Goal: Task Accomplishment & Management: Manage account settings

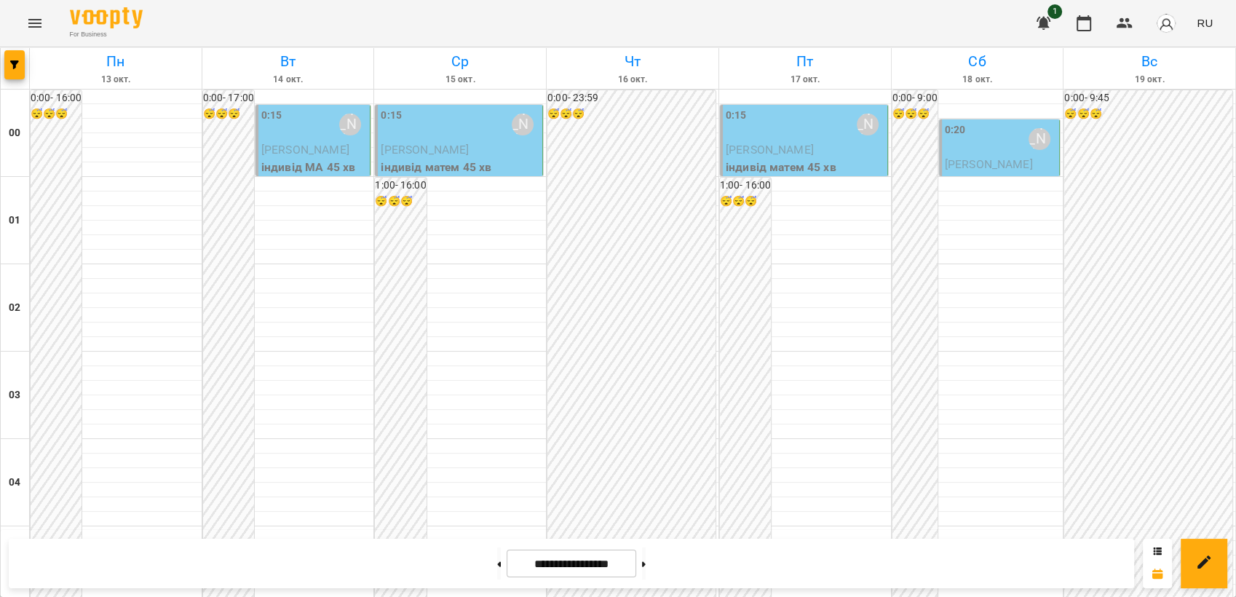
scroll to position [1294, 0]
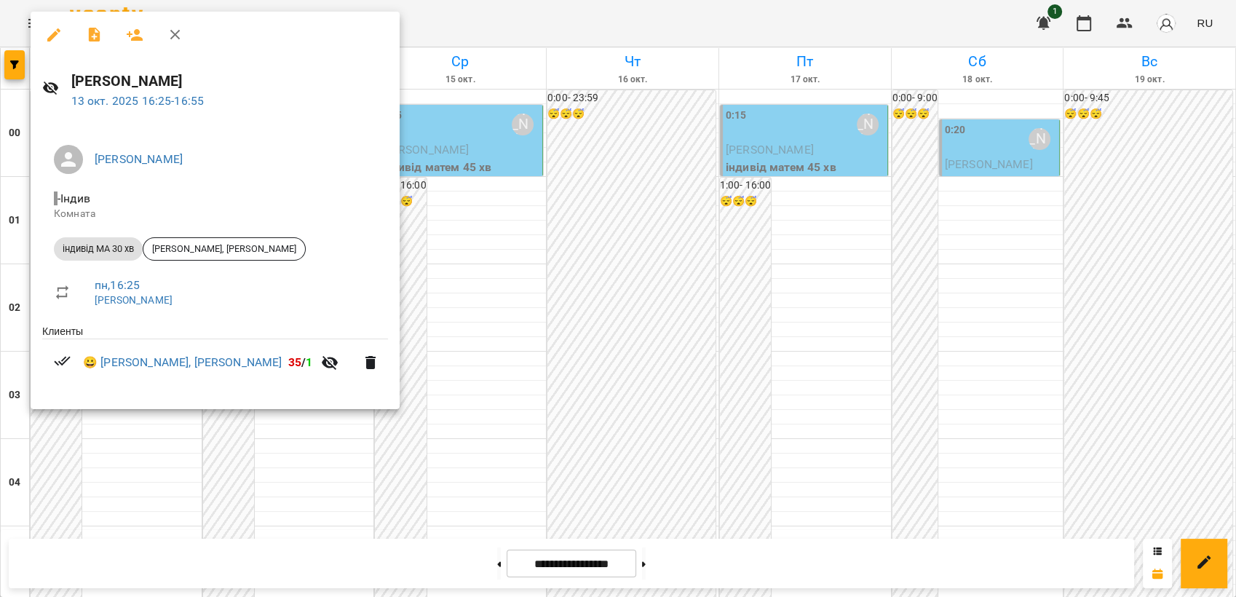
click at [606, 278] on div at bounding box center [618, 298] width 1236 height 597
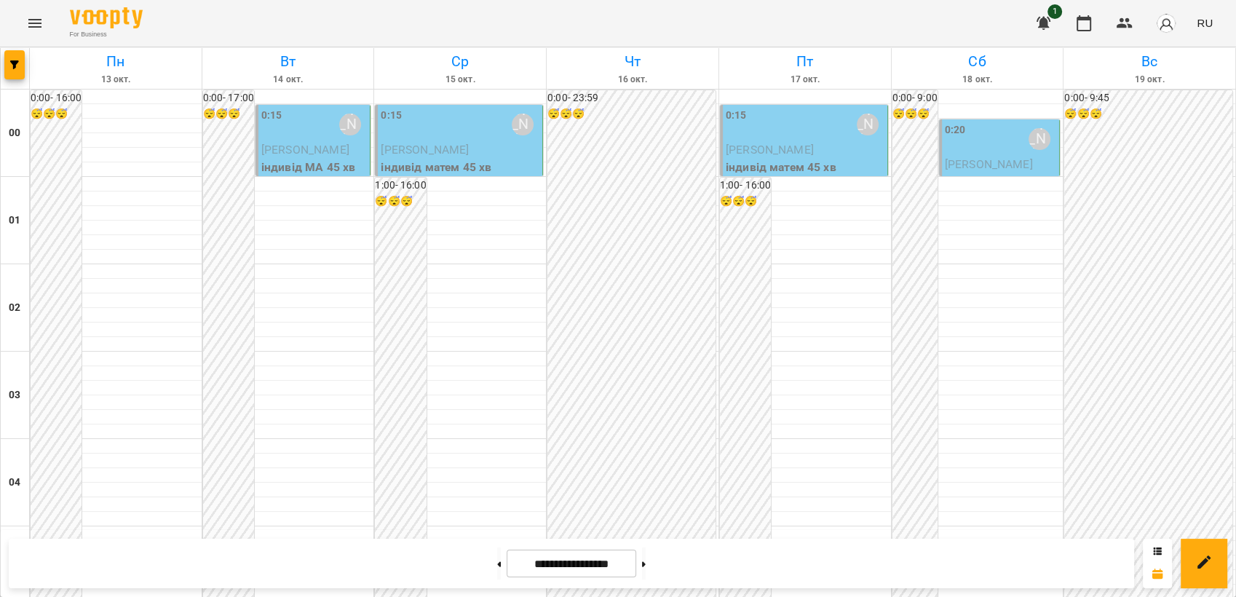
scroll to position [1654, 0]
click at [41, 21] on icon "Menu" at bounding box center [34, 23] width 17 height 17
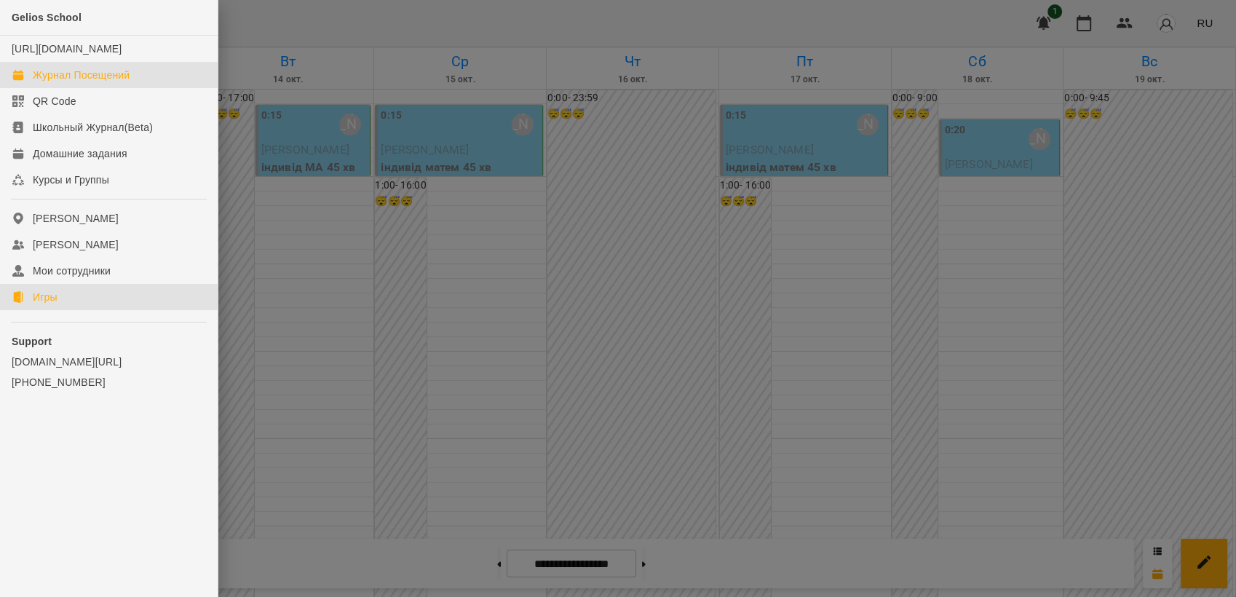
click at [62, 310] on link "Игры" at bounding box center [109, 297] width 218 height 26
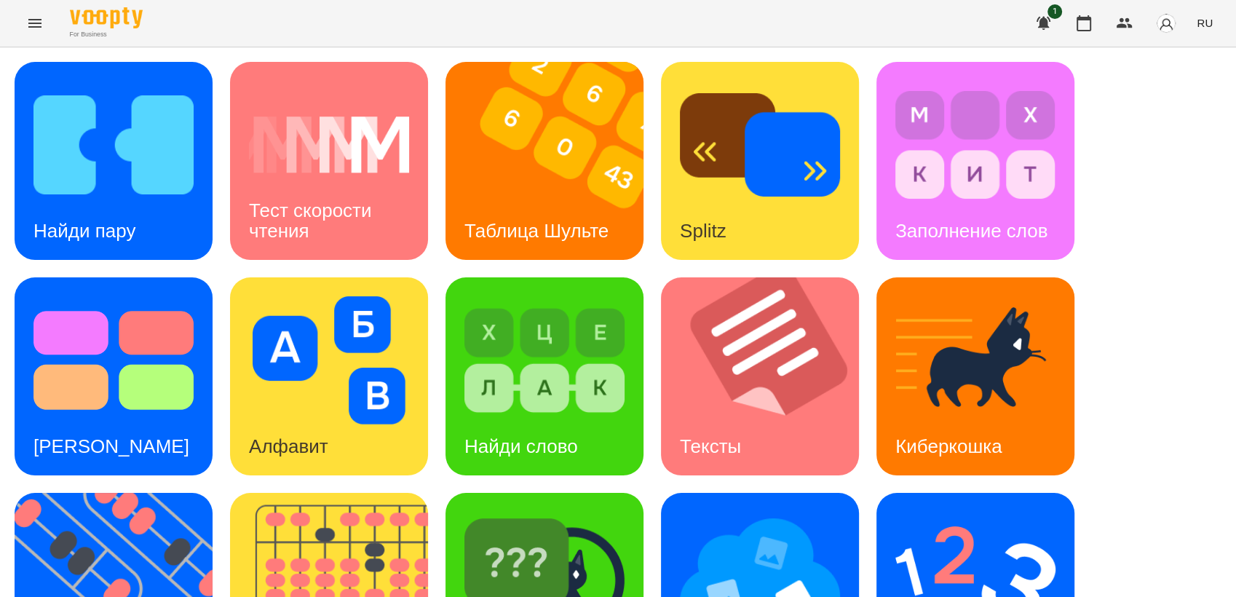
scroll to position [323, 0]
click at [67, 493] on img at bounding box center [123, 592] width 216 height 198
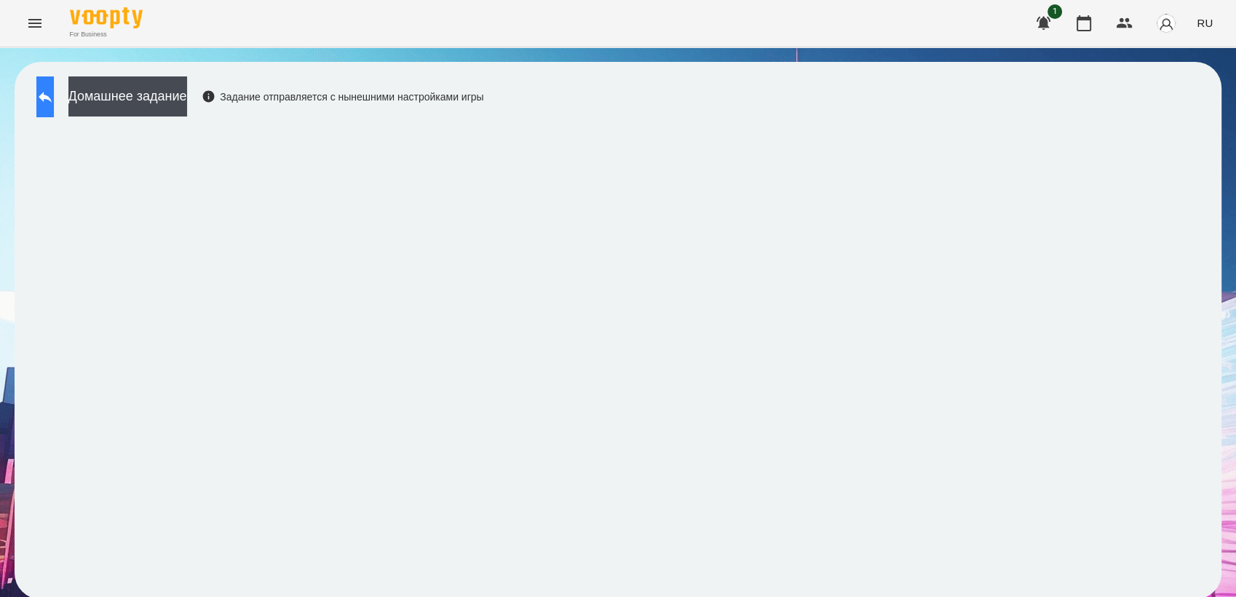
click at [44, 96] on button at bounding box center [44, 96] width 17 height 41
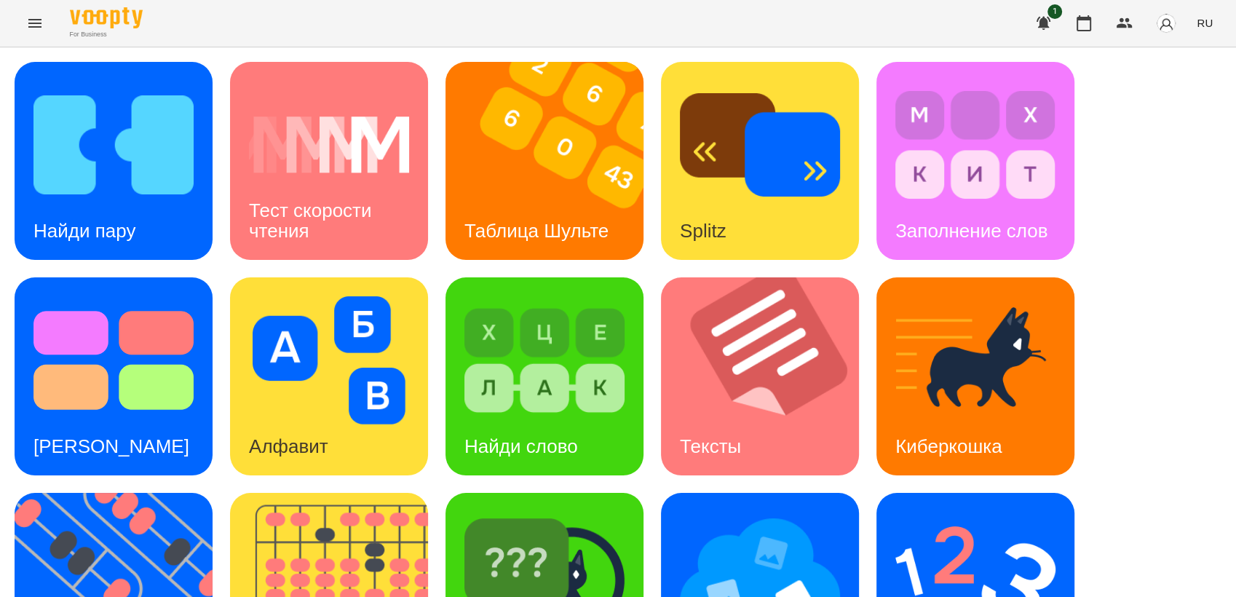
scroll to position [242, 0]
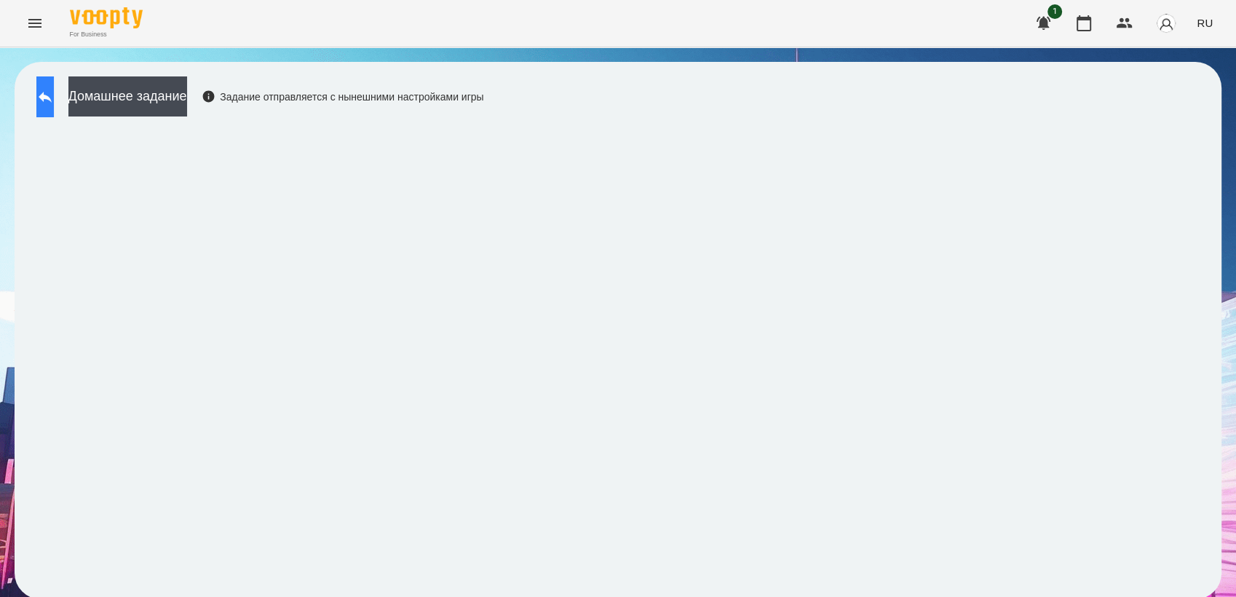
click at [54, 90] on icon at bounding box center [44, 96] width 17 height 17
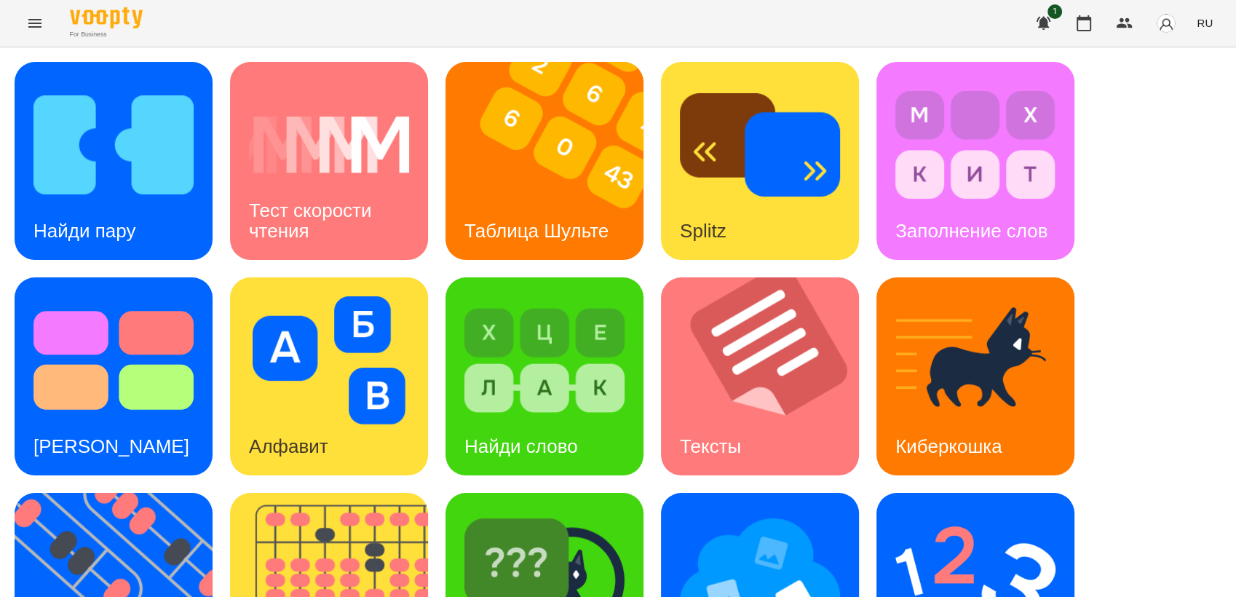
scroll to position [323, 0]
click at [907, 512] on img at bounding box center [975, 576] width 160 height 128
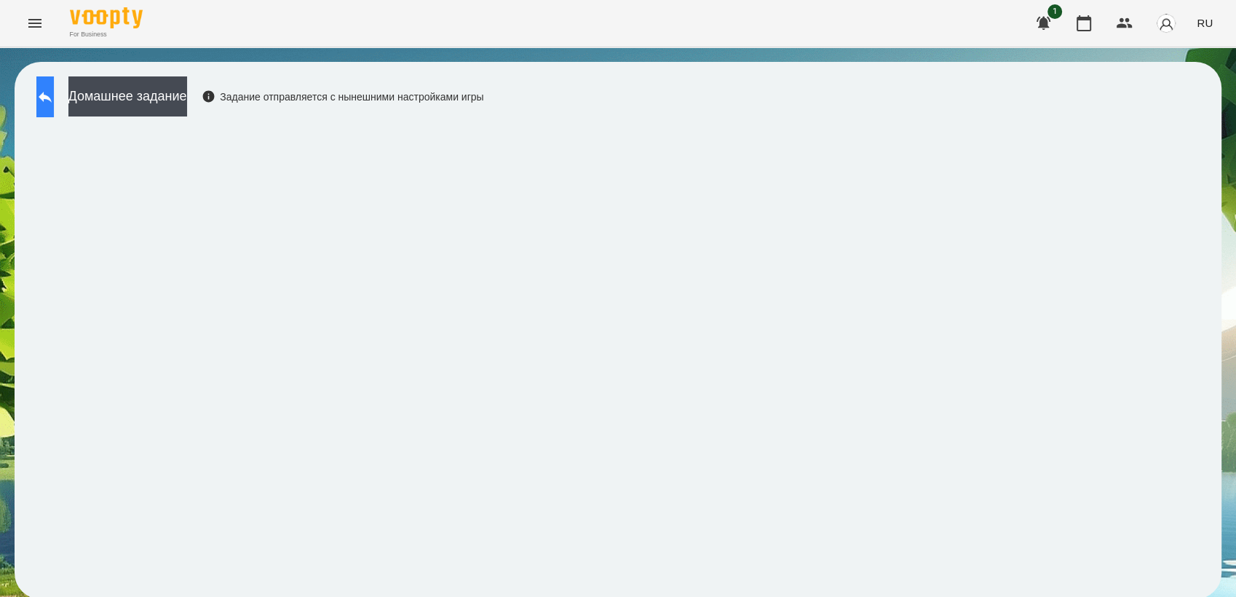
click at [54, 94] on icon at bounding box center [44, 96] width 17 height 17
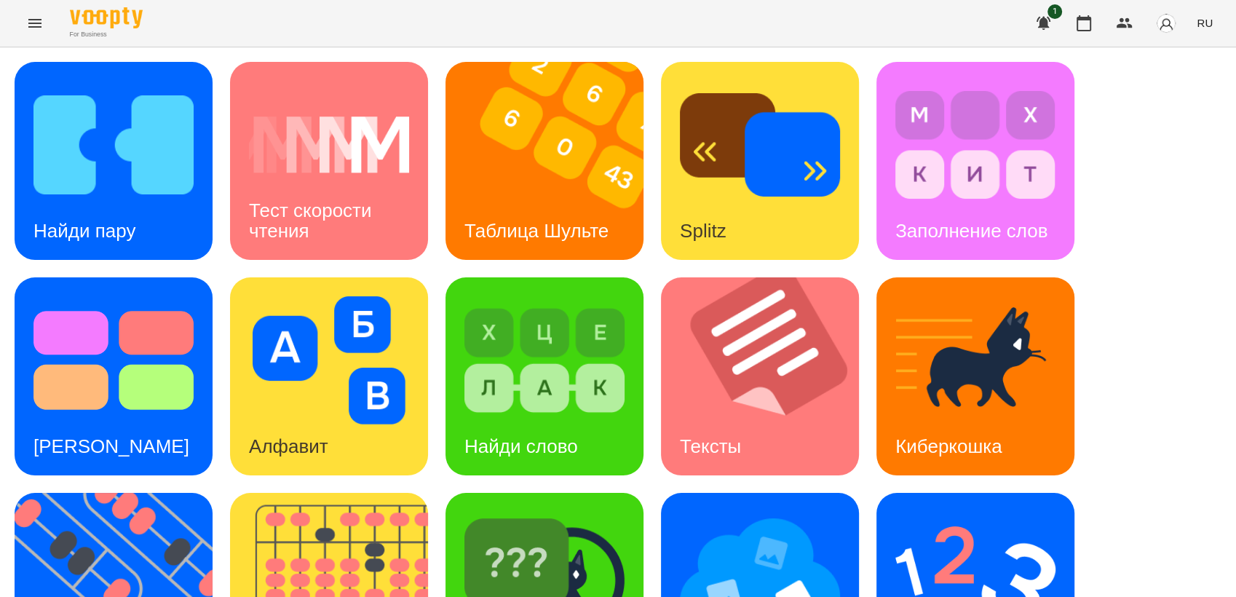
scroll to position [323, 0]
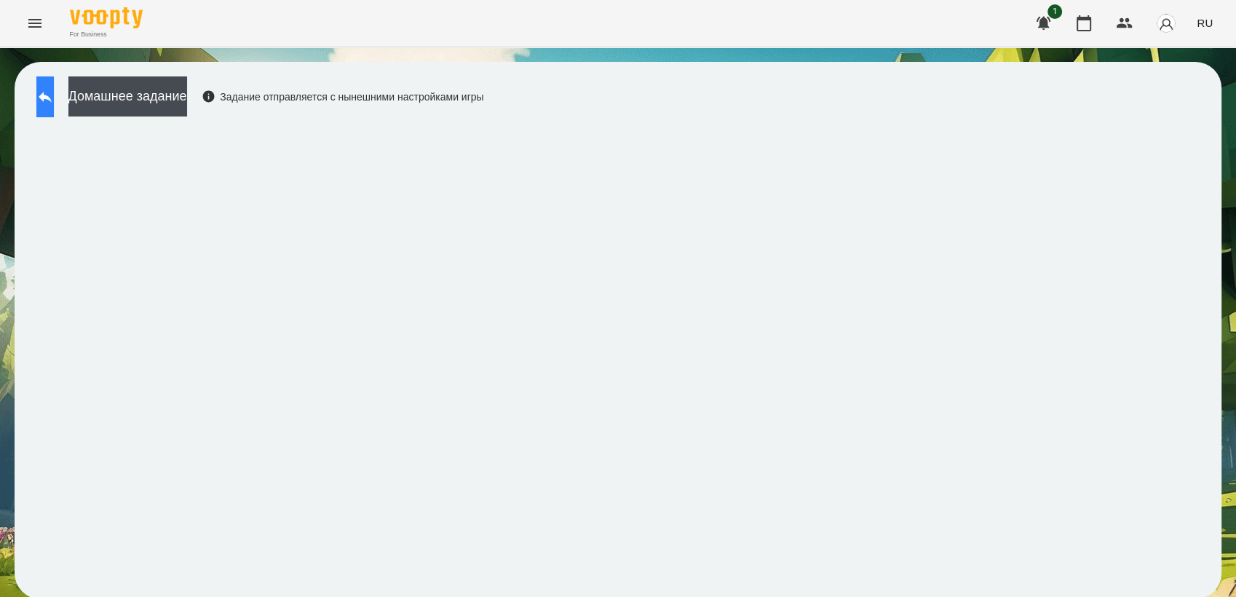
click at [53, 92] on icon at bounding box center [44, 96] width 17 height 17
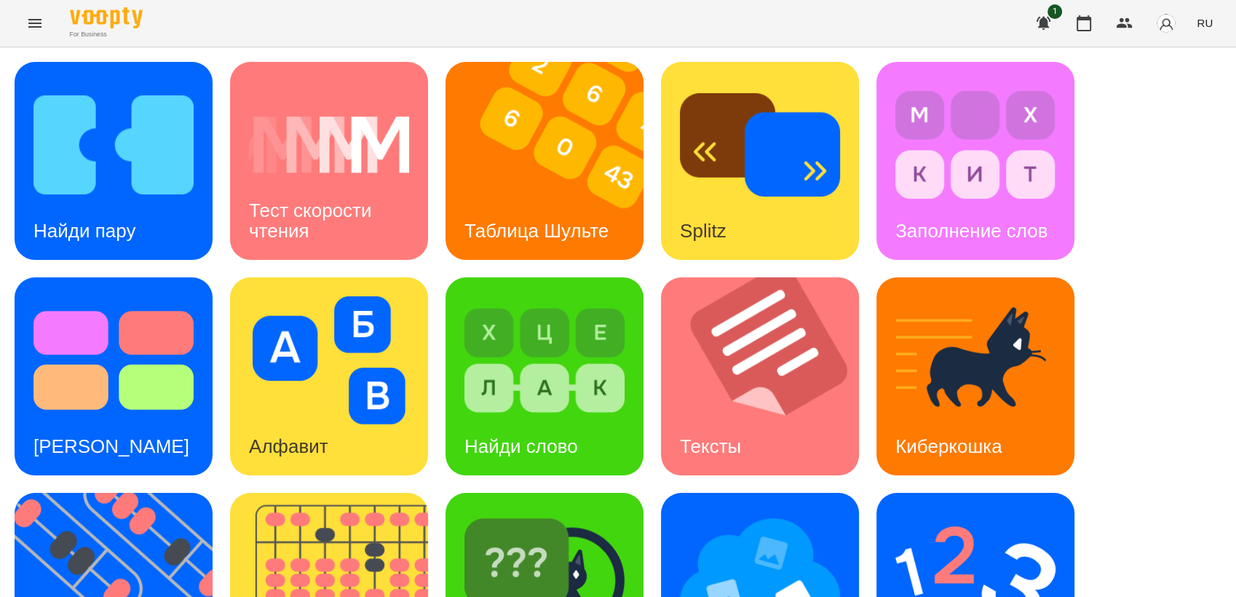
scroll to position [323, 0]
click at [934, 512] on img at bounding box center [975, 576] width 160 height 128
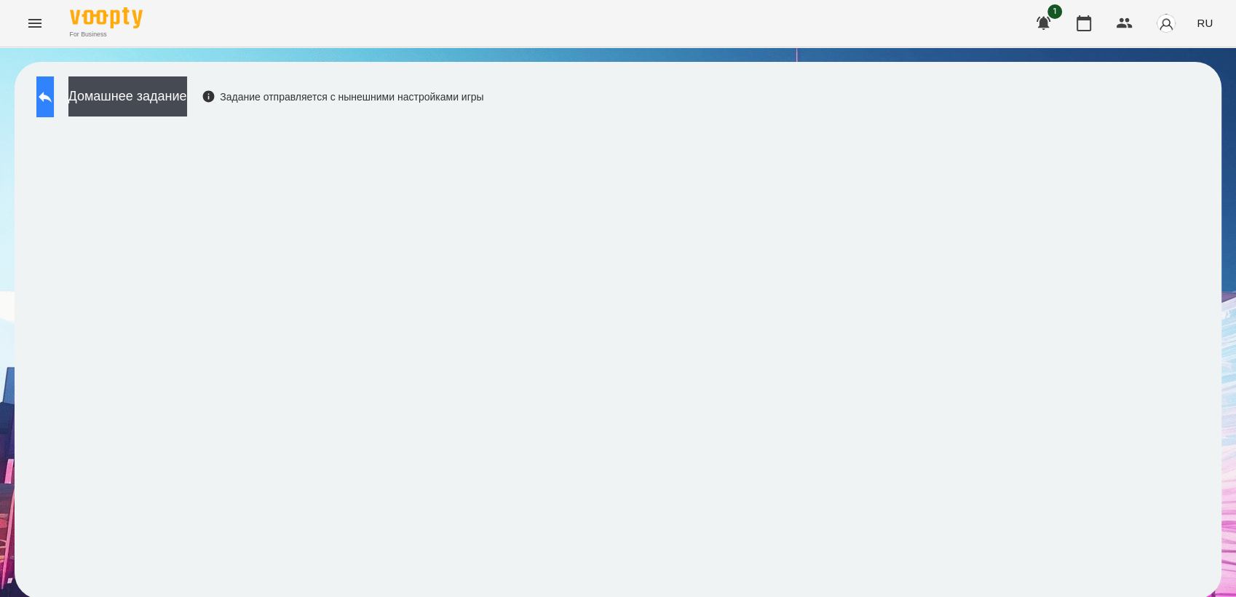
click at [52, 96] on icon at bounding box center [44, 96] width 17 height 17
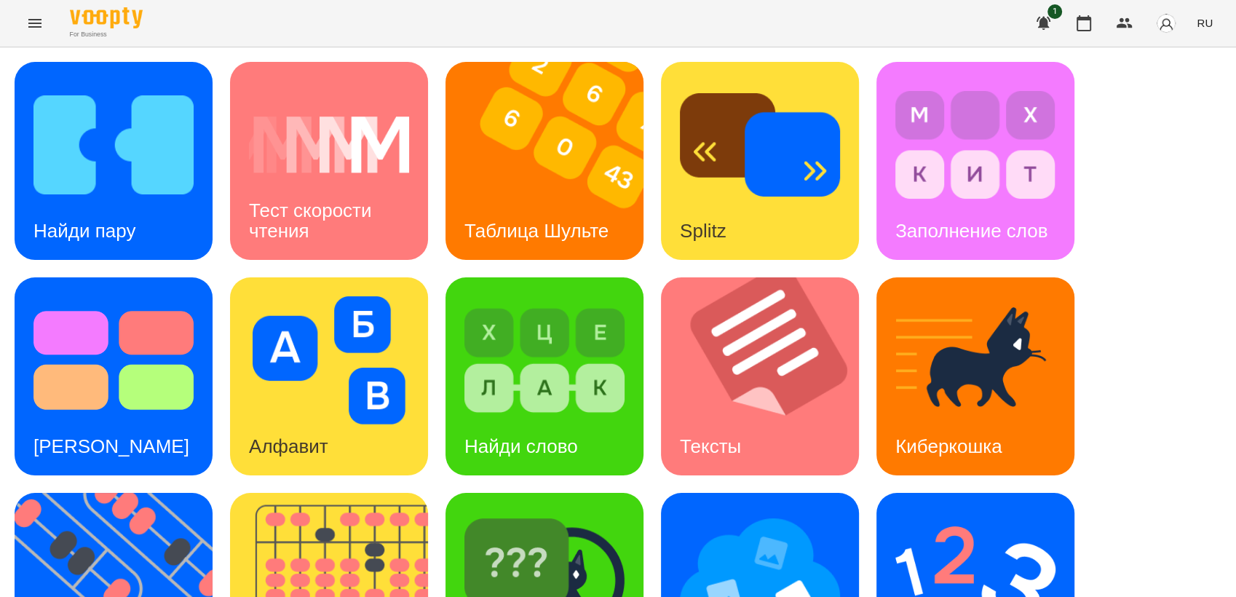
scroll to position [242, 0]
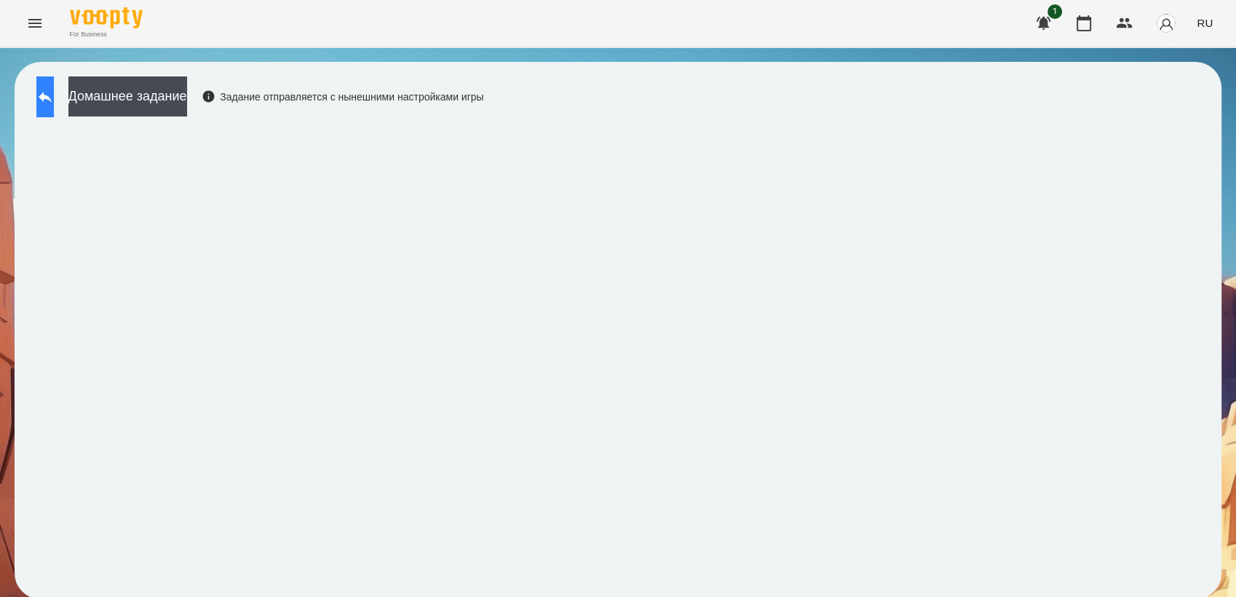
click at [43, 111] on button at bounding box center [44, 96] width 17 height 41
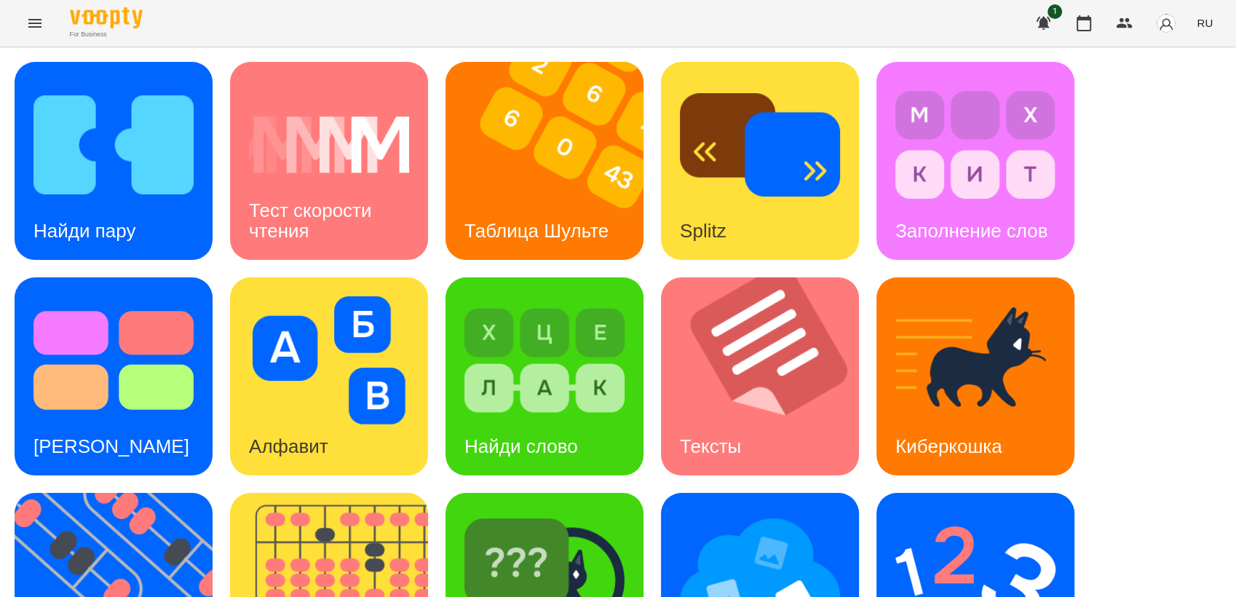
scroll to position [323, 0]
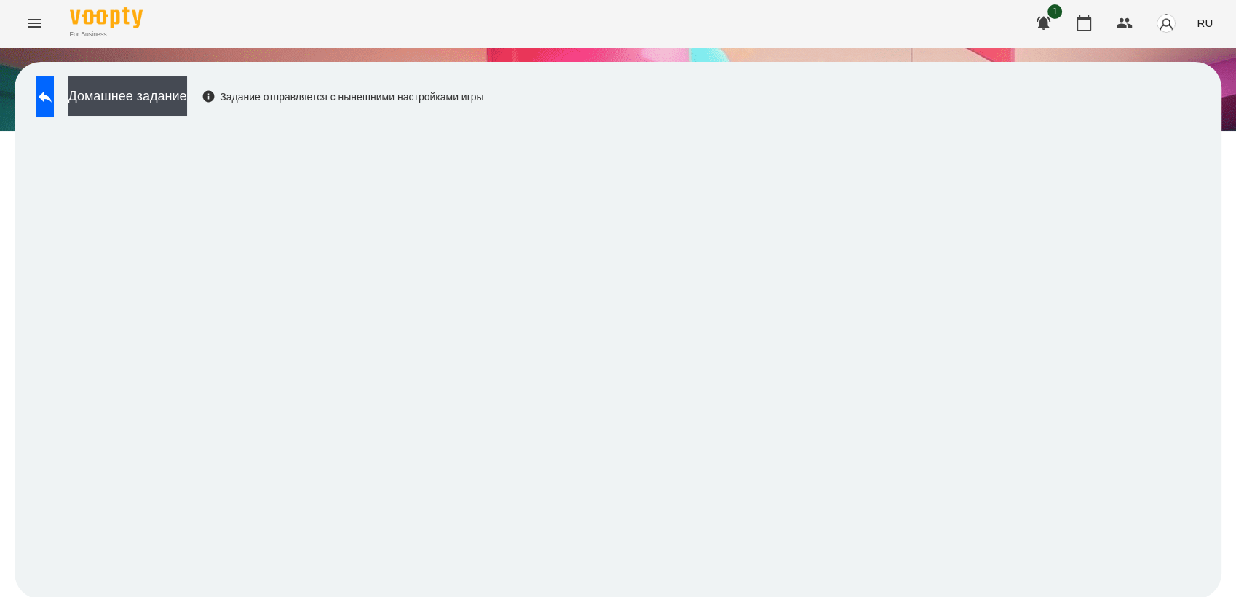
scroll to position [1, 0]
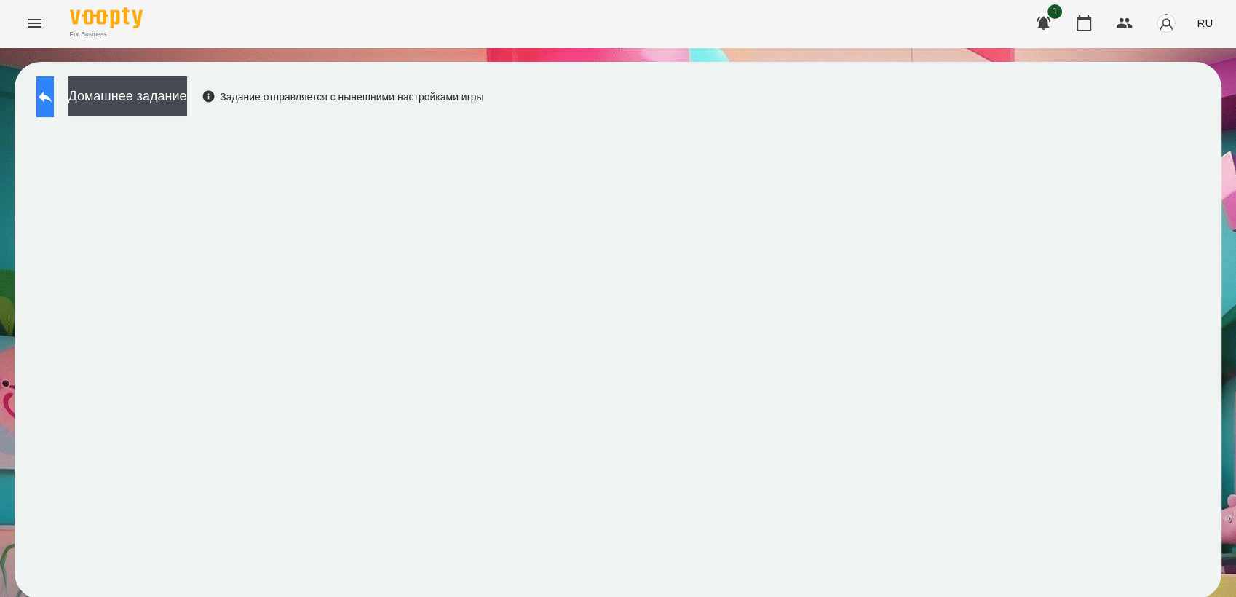
click at [54, 103] on button at bounding box center [44, 96] width 17 height 41
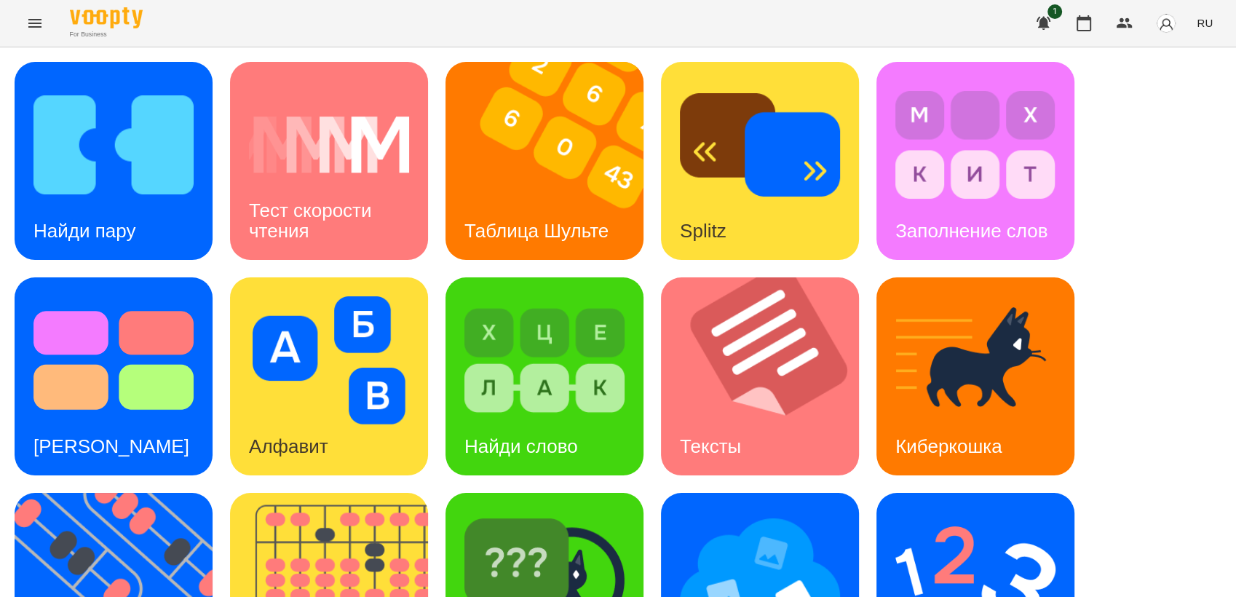
scroll to position [323, 0]
click at [943, 512] on img at bounding box center [975, 576] width 160 height 128
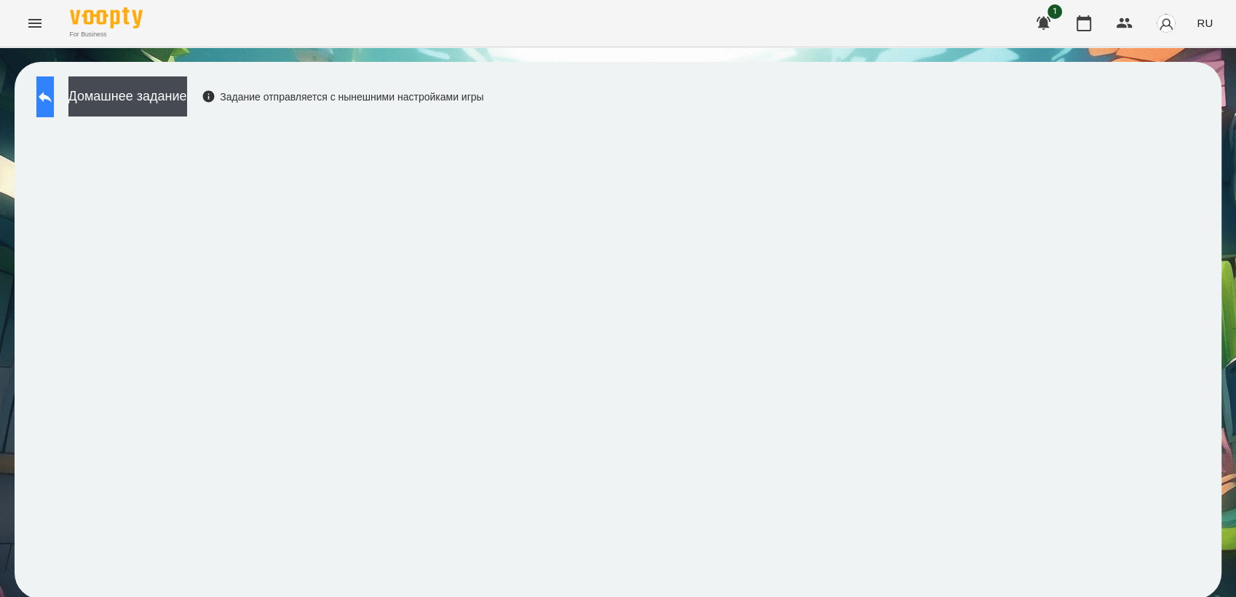
click at [54, 84] on button at bounding box center [44, 96] width 17 height 41
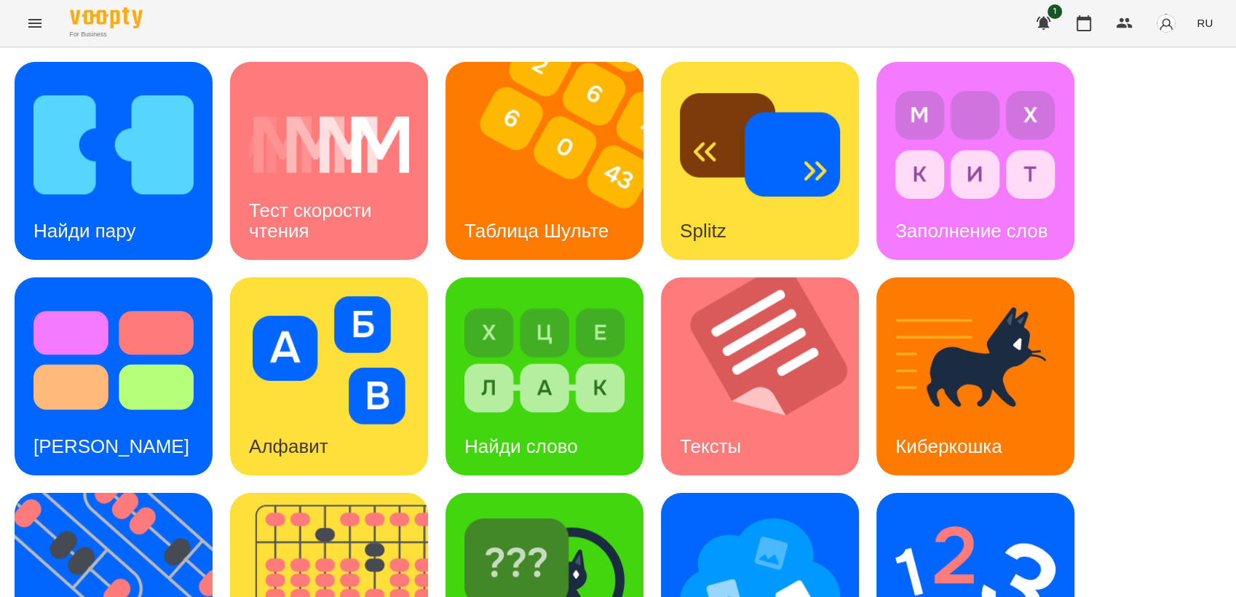
scroll to position [162, 0]
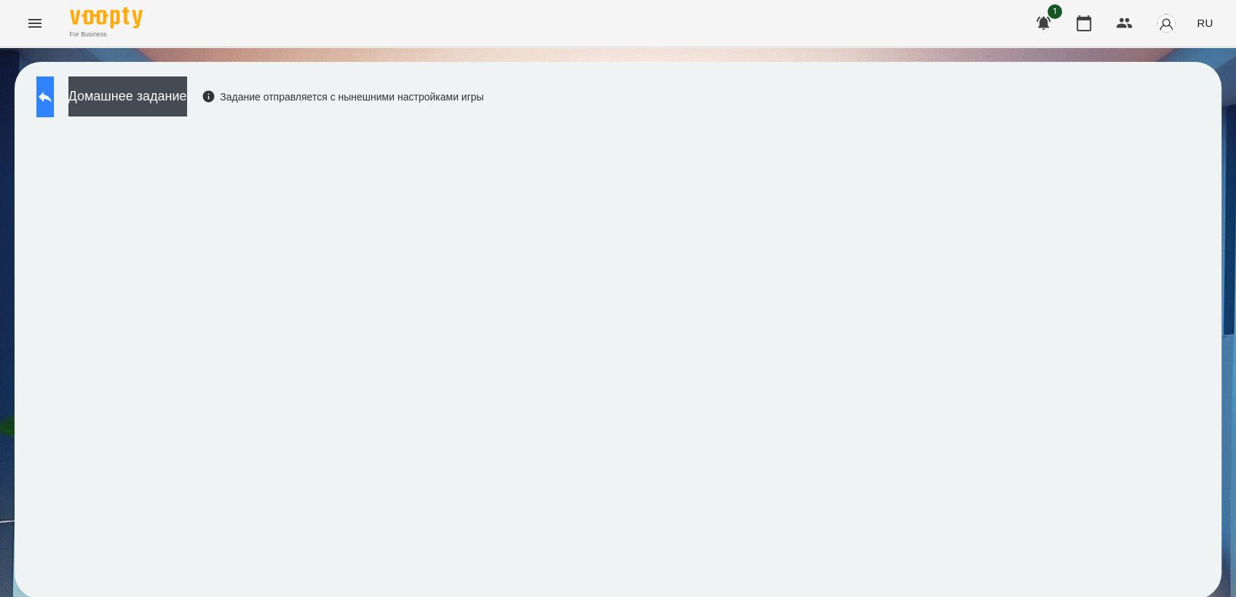
click at [50, 96] on button at bounding box center [44, 96] width 17 height 41
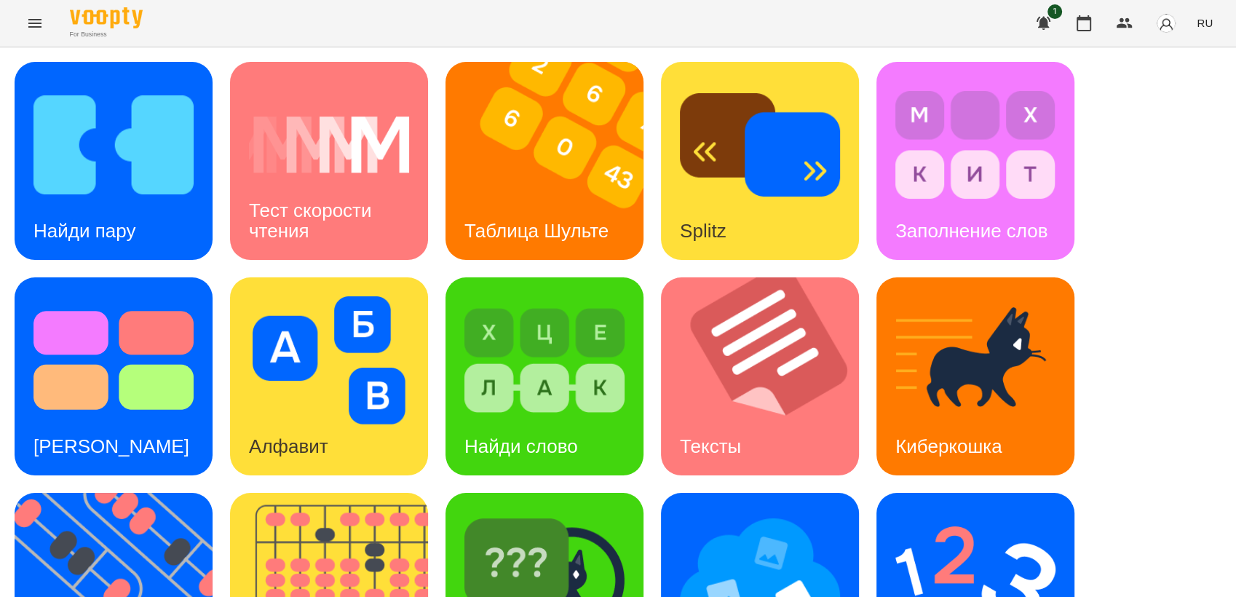
scroll to position [323, 0]
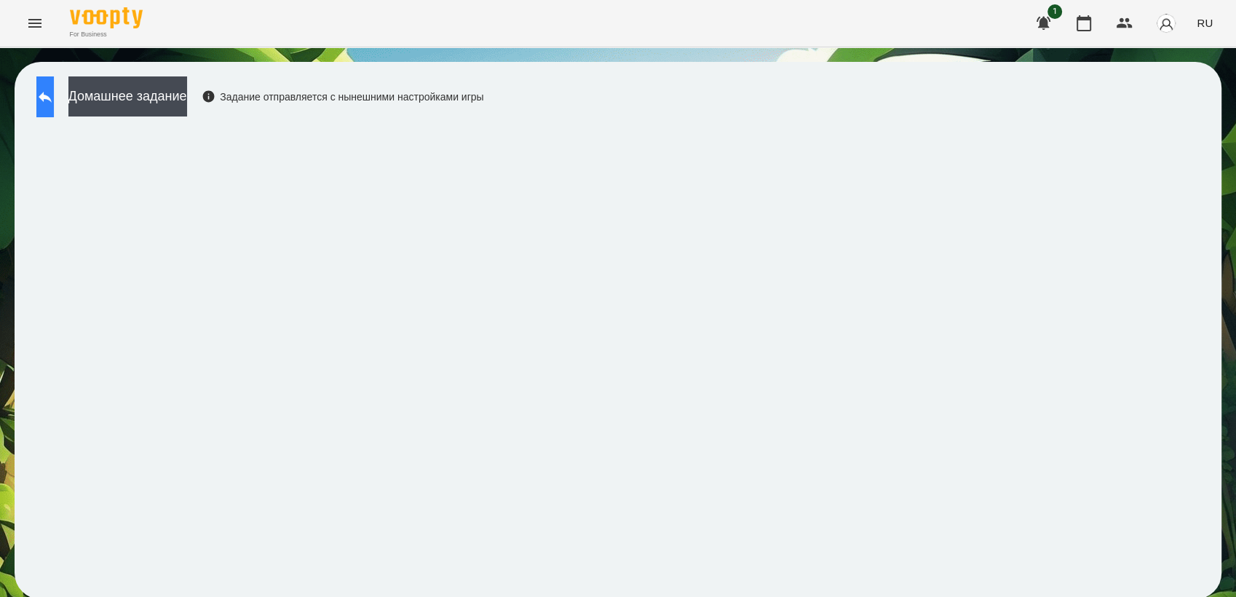
click at [54, 102] on icon at bounding box center [44, 96] width 17 height 17
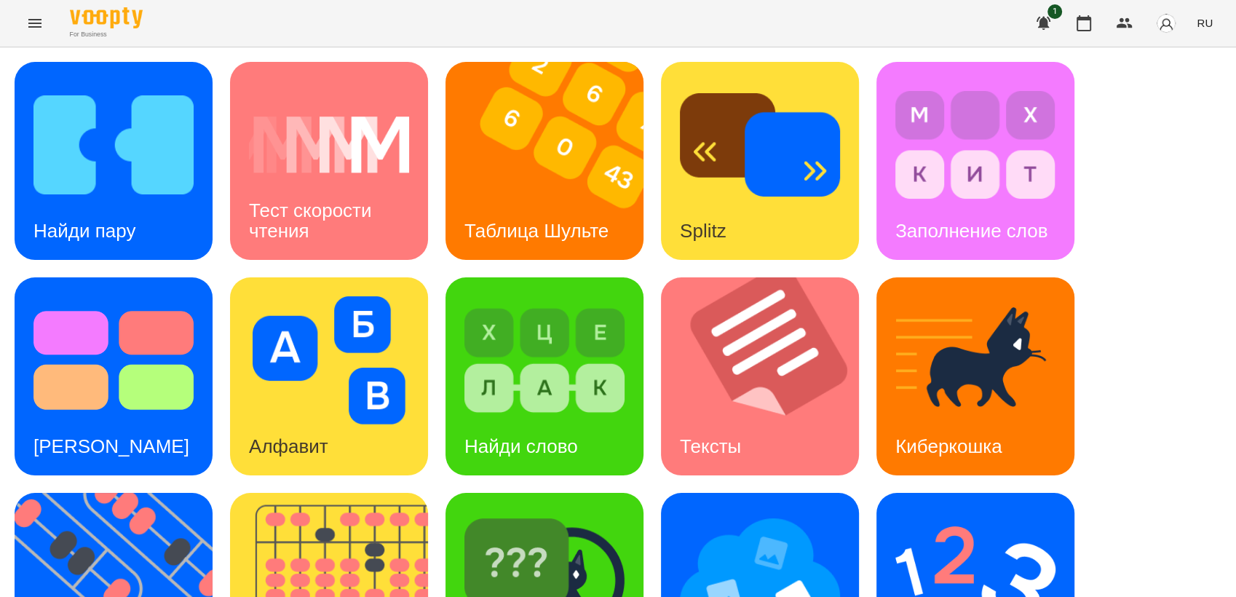
scroll to position [242, 0]
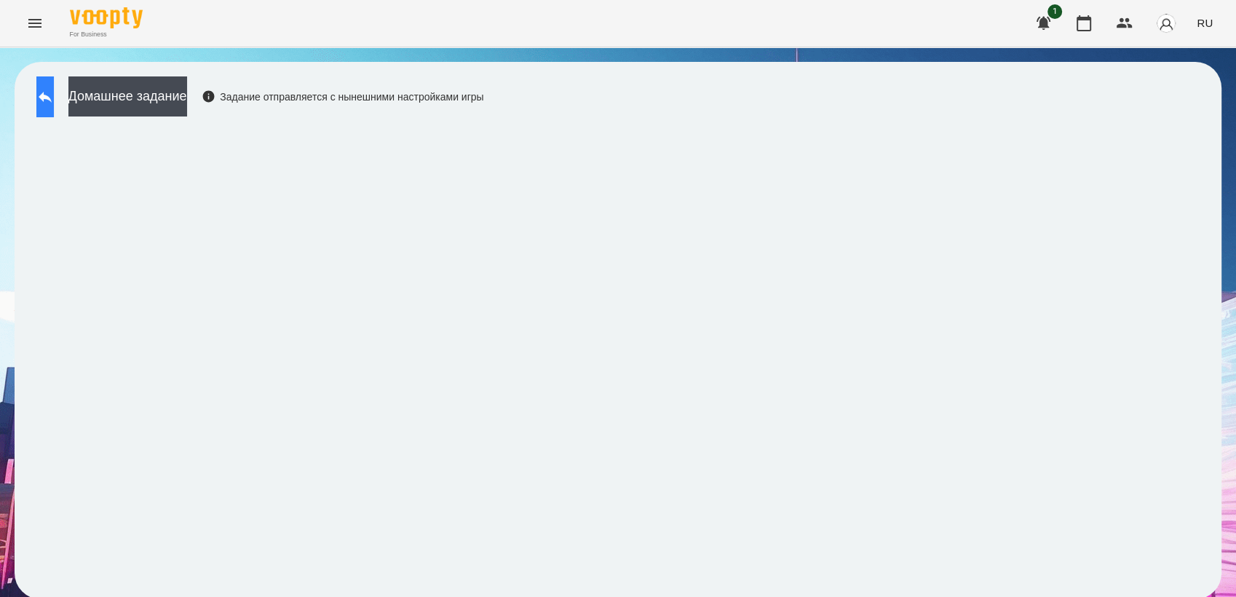
click at [54, 106] on button at bounding box center [44, 96] width 17 height 41
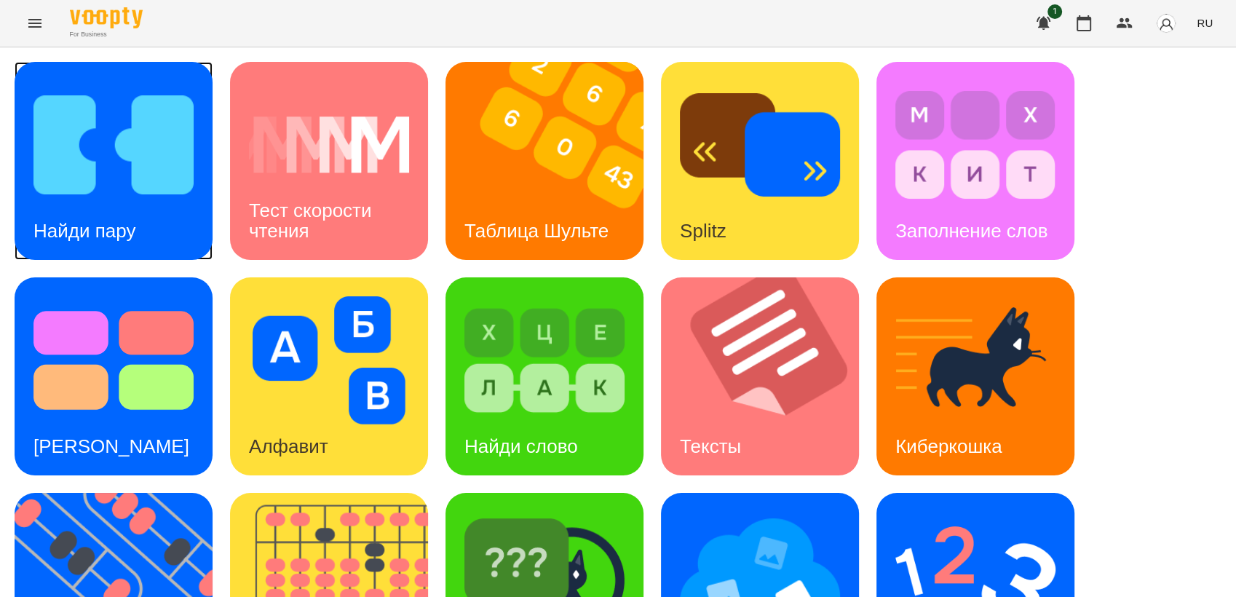
click at [127, 117] on img at bounding box center [113, 145] width 160 height 128
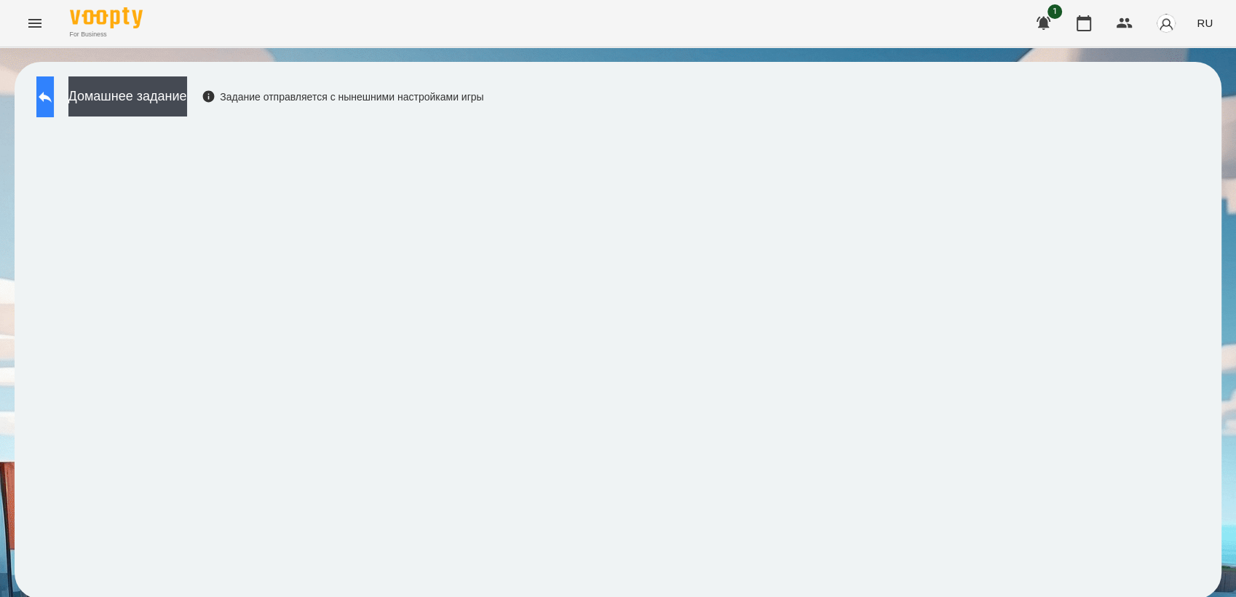
click at [54, 84] on button at bounding box center [44, 96] width 17 height 41
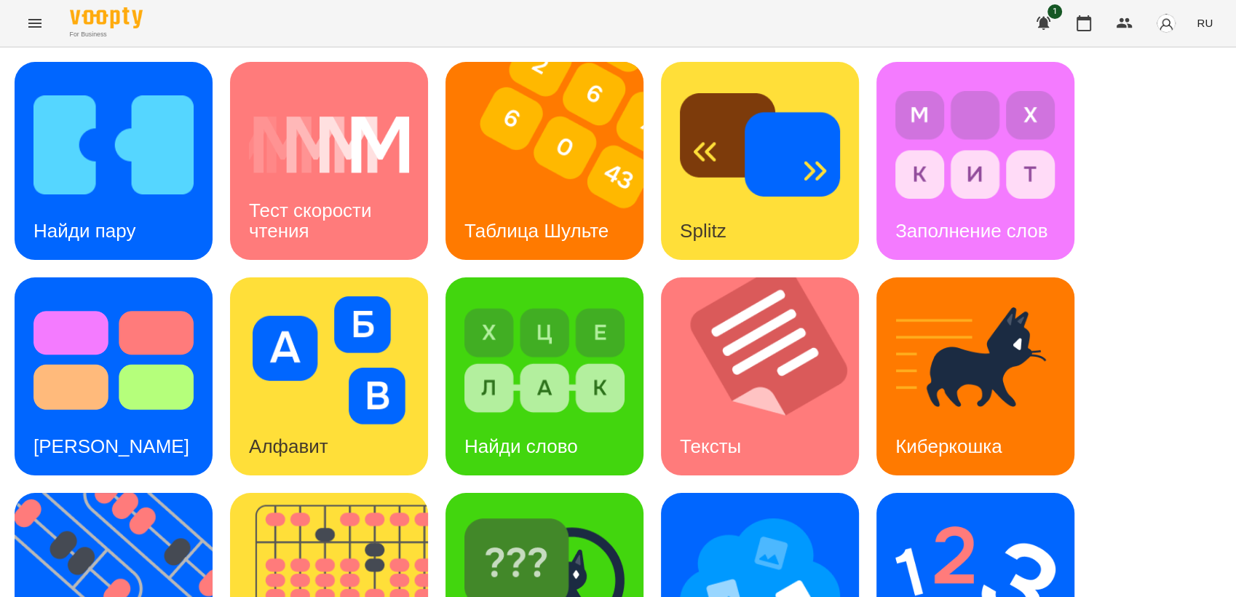
scroll to position [242, 0]
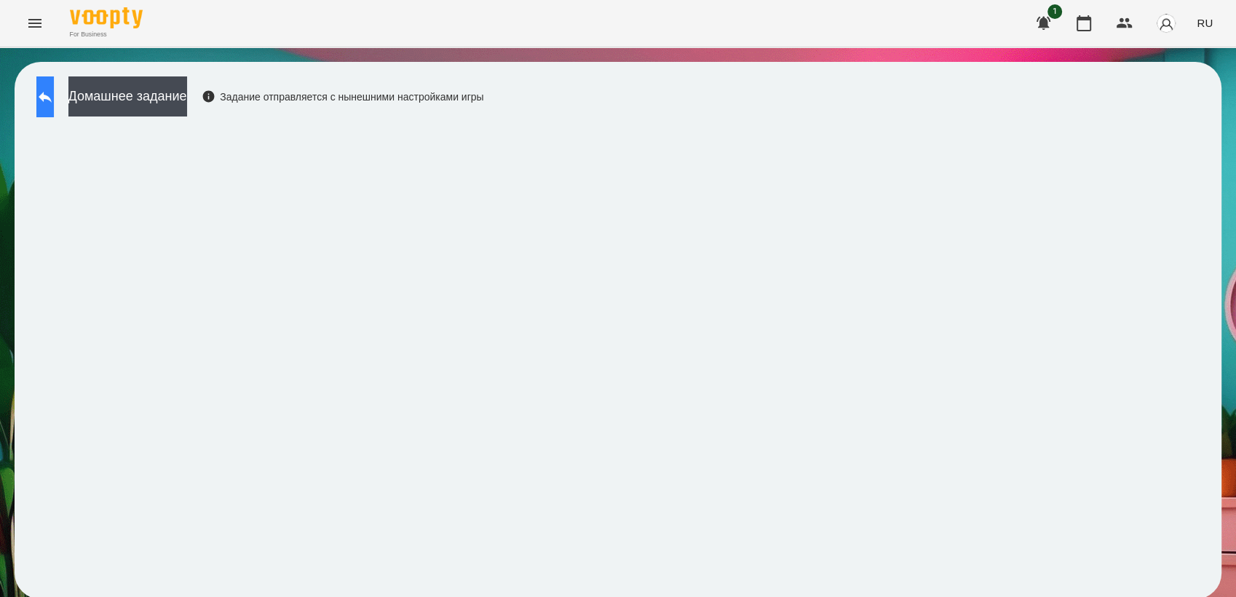
click at [54, 93] on button at bounding box center [44, 96] width 17 height 41
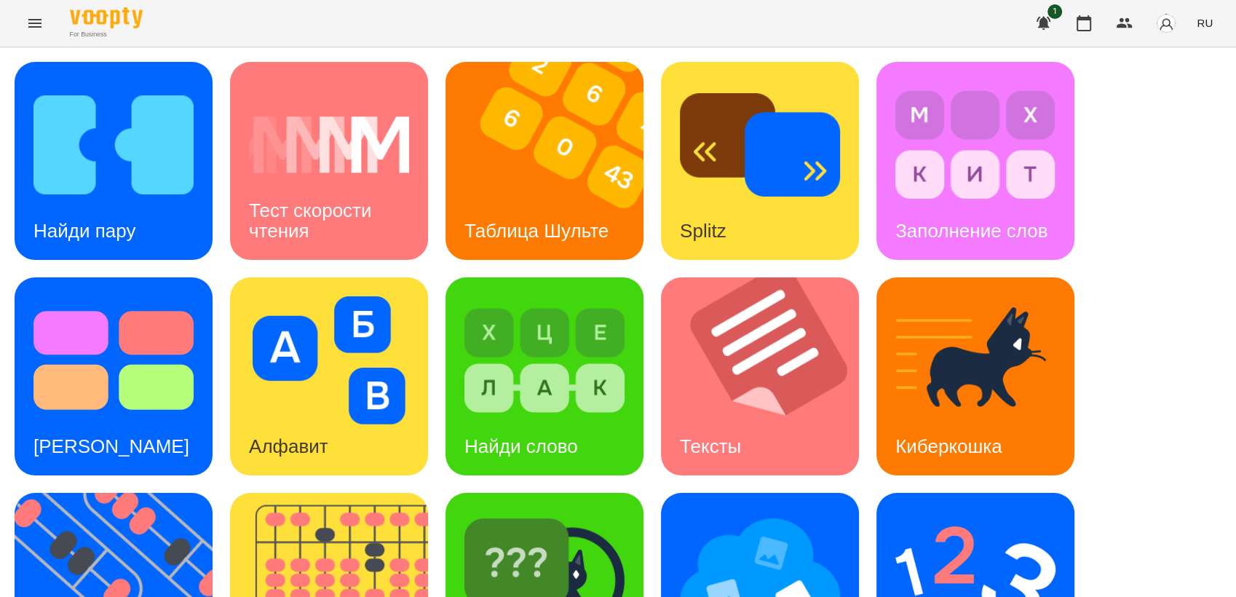
scroll to position [323, 0]
click at [716, 512] on img at bounding box center [760, 576] width 160 height 128
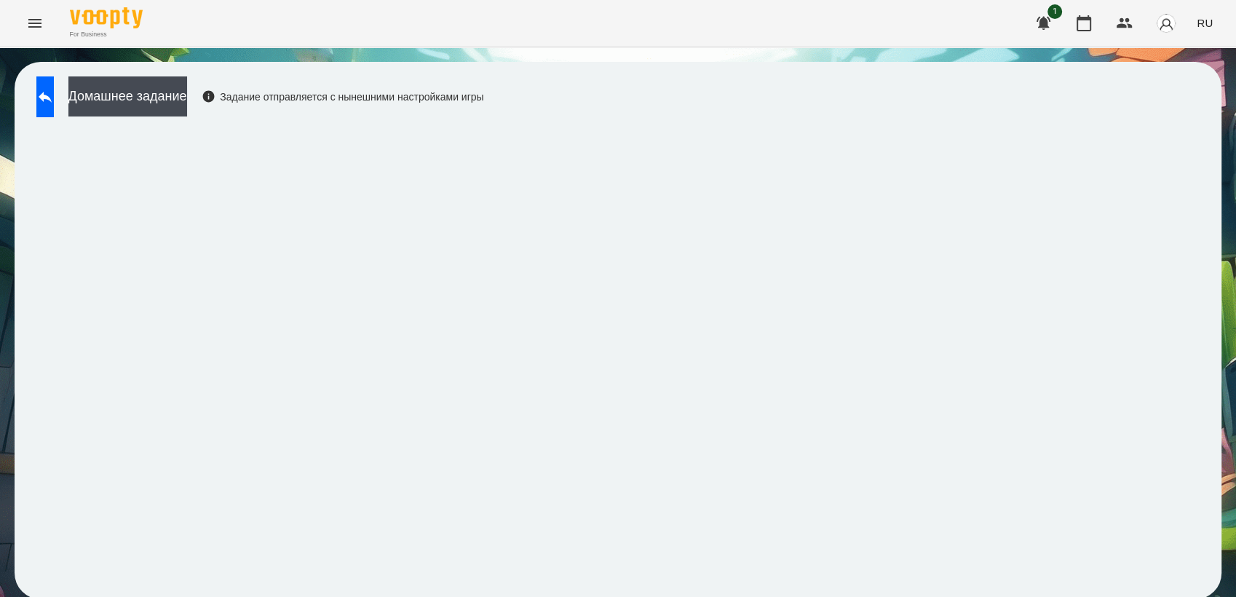
scroll to position [1, 0]
click at [52, 93] on icon at bounding box center [45, 97] width 13 height 11
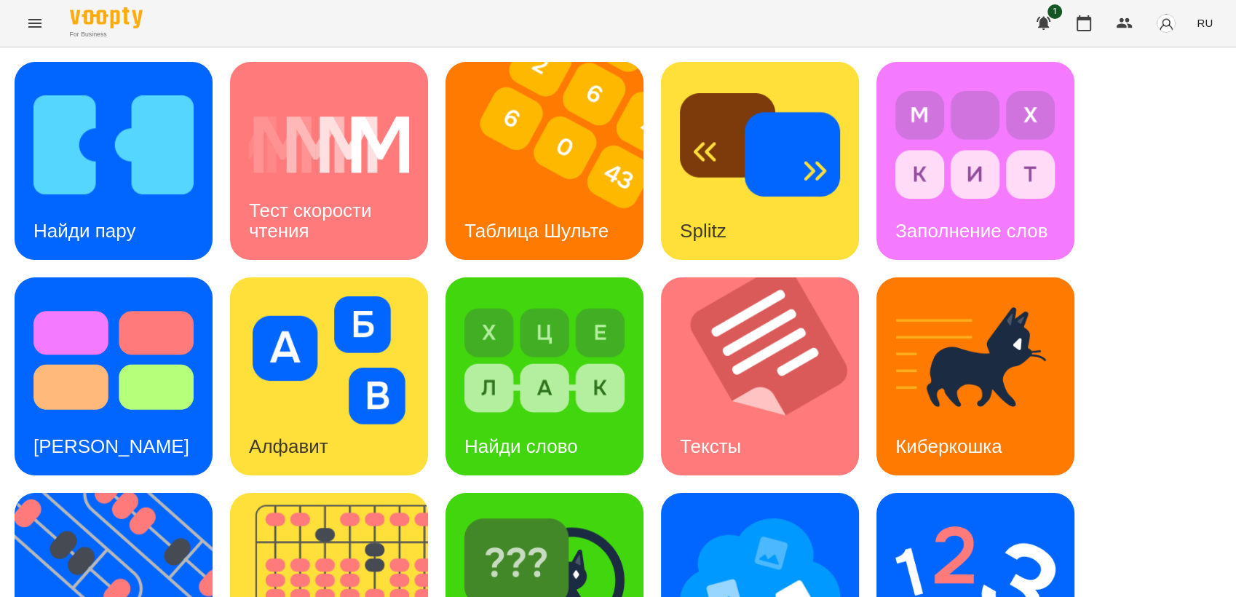
scroll to position [323, 0]
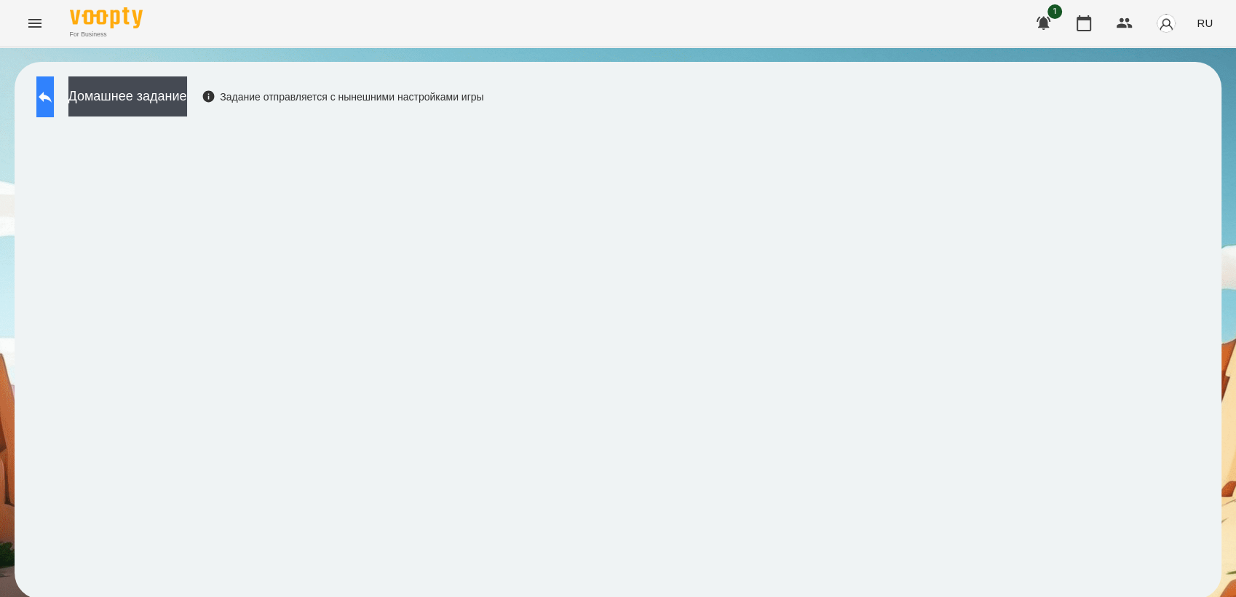
click at [52, 100] on icon at bounding box center [44, 96] width 17 height 17
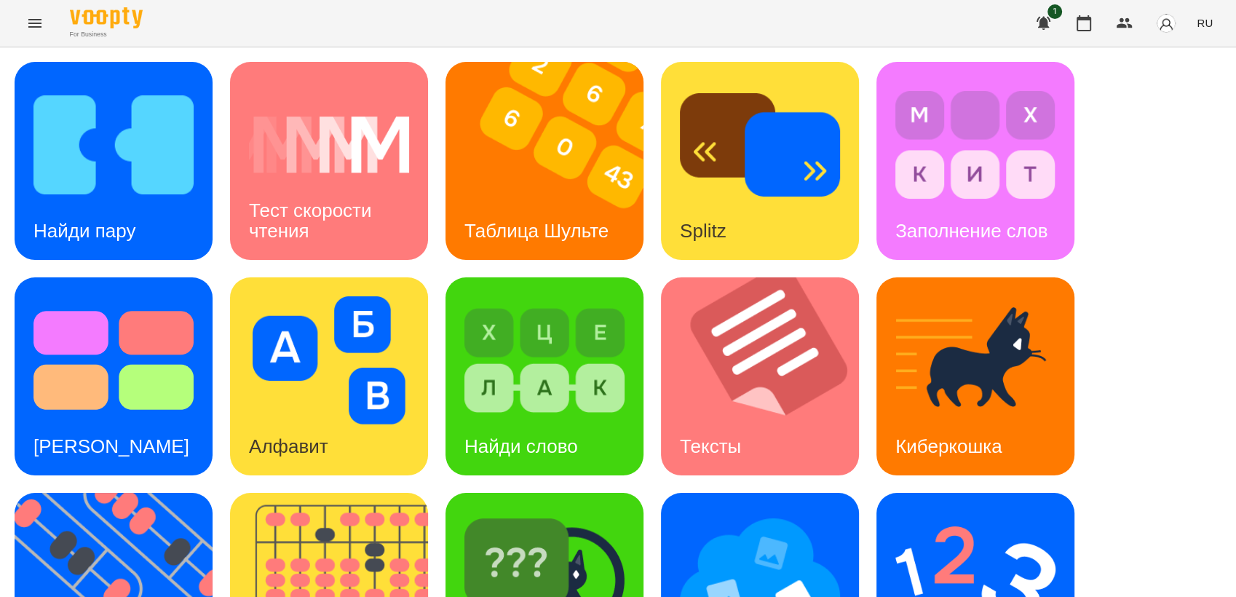
scroll to position [162, 0]
click at [916, 512] on img at bounding box center [975, 576] width 160 height 128
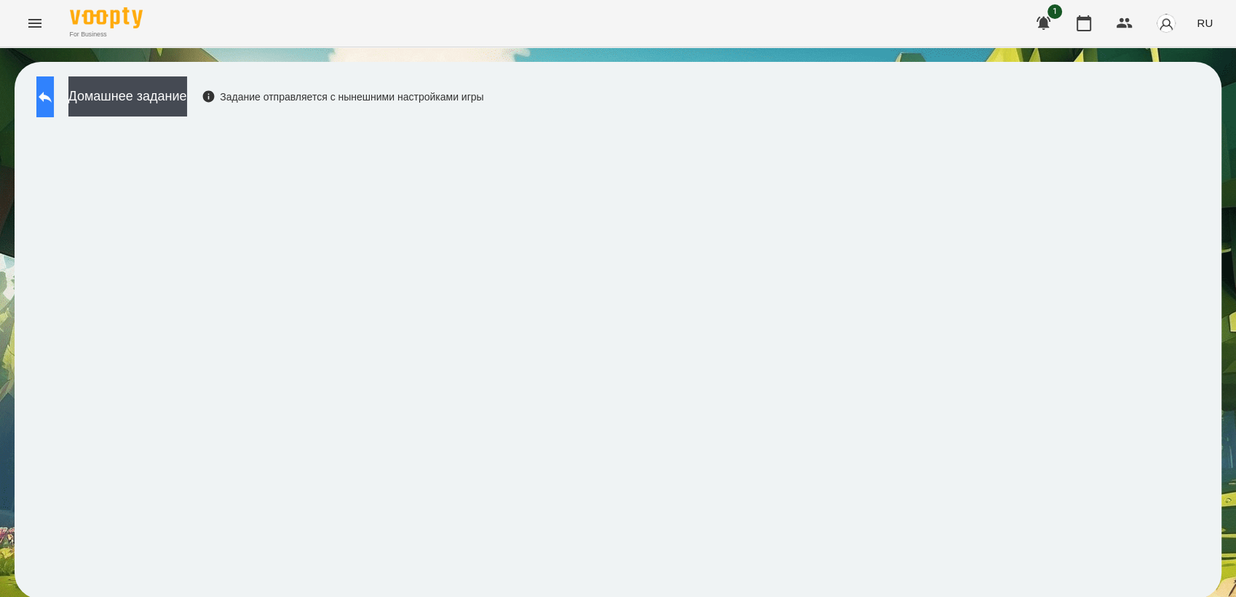
click at [50, 102] on button at bounding box center [44, 96] width 17 height 41
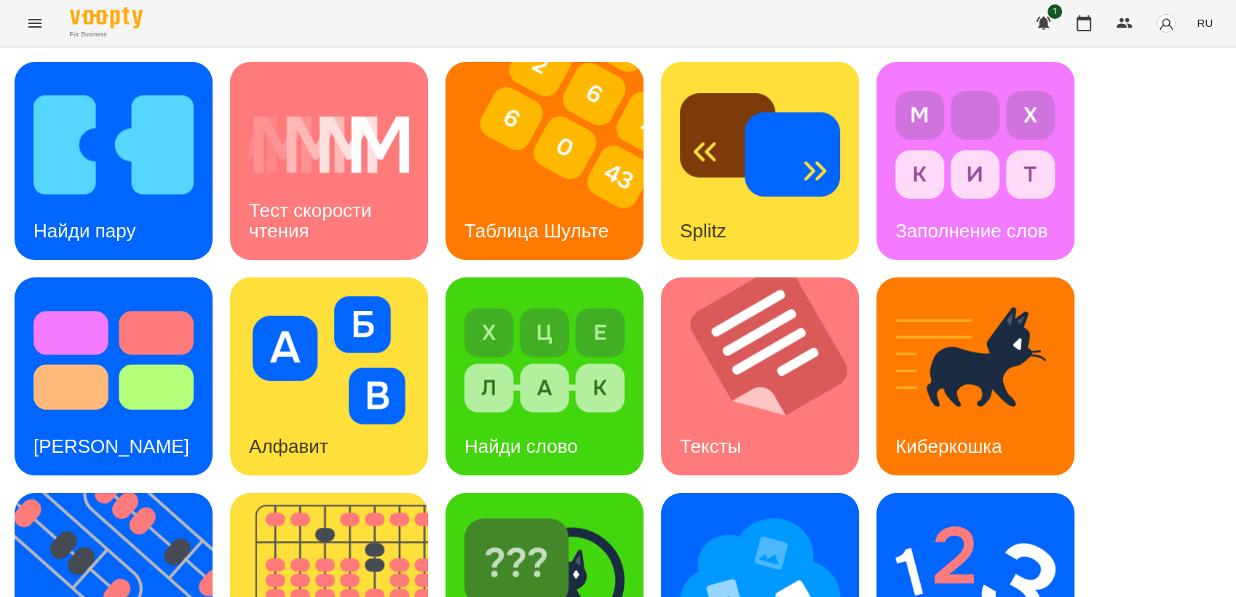
scroll to position [323, 0]
click at [93, 493] on img at bounding box center [123, 592] width 216 height 198
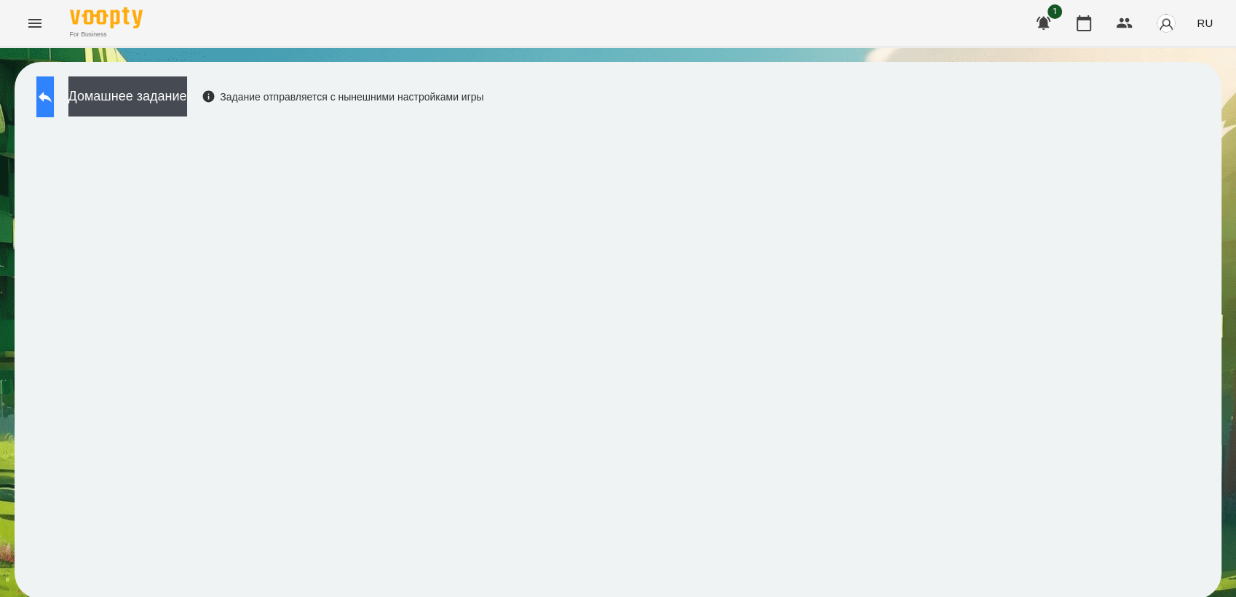
click at [54, 107] on button at bounding box center [44, 96] width 17 height 41
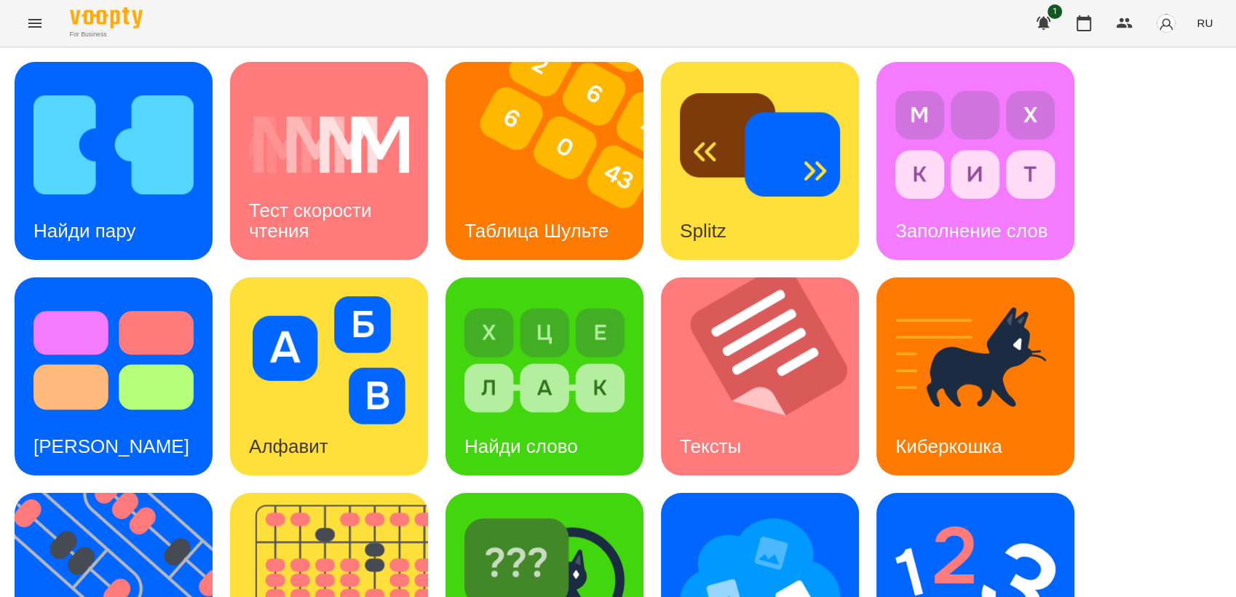
scroll to position [323, 0]
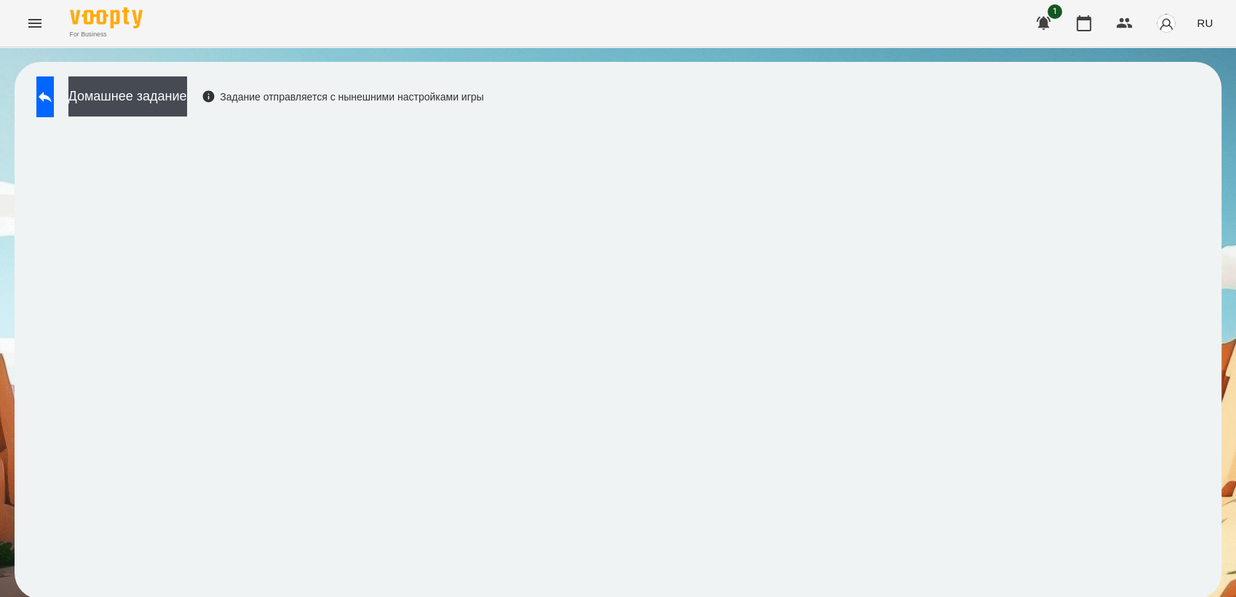
click at [39, 26] on icon "Menu" at bounding box center [34, 23] width 13 height 9
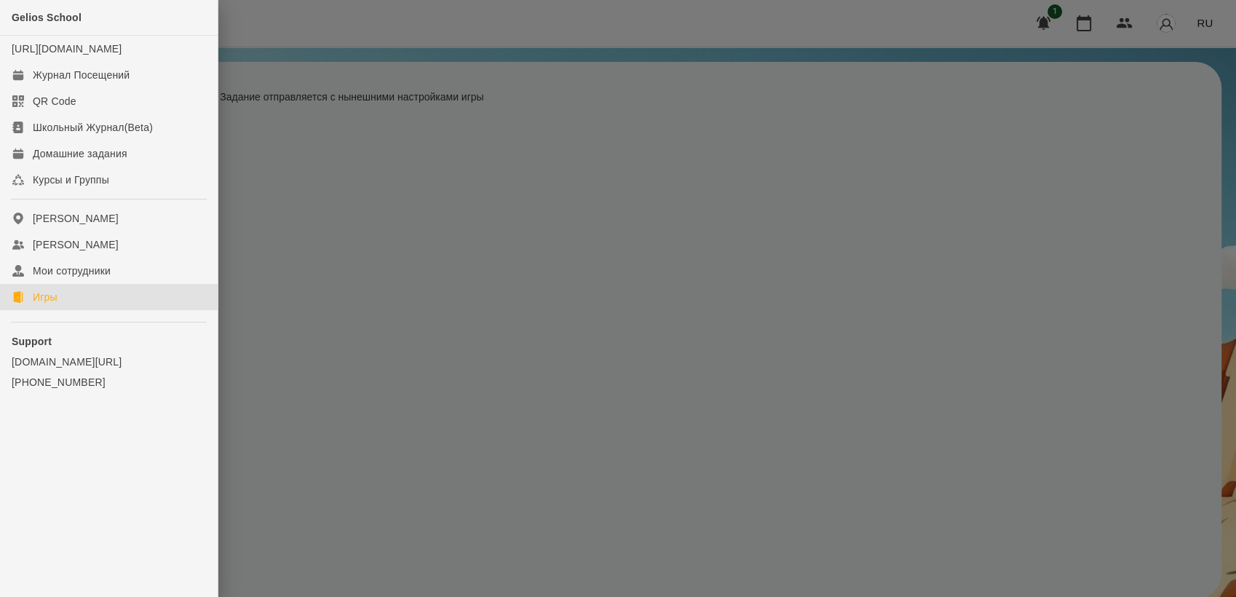
click at [54, 304] on div "Игры" at bounding box center [45, 297] width 25 height 15
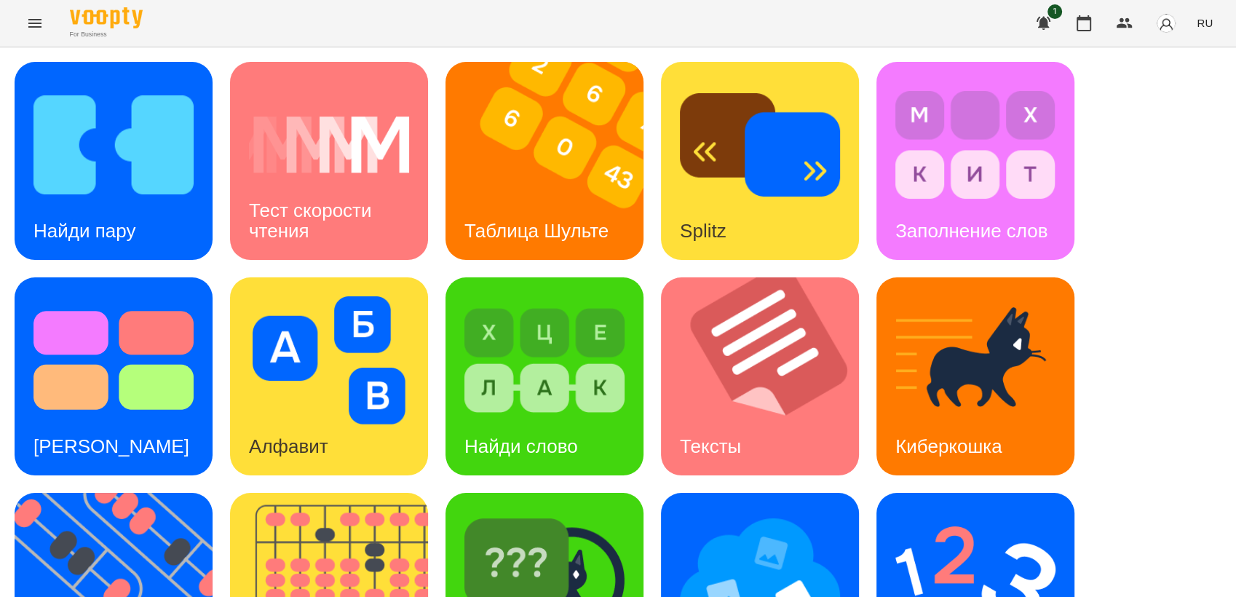
scroll to position [242, 0]
click at [119, 493] on img at bounding box center [123, 592] width 216 height 198
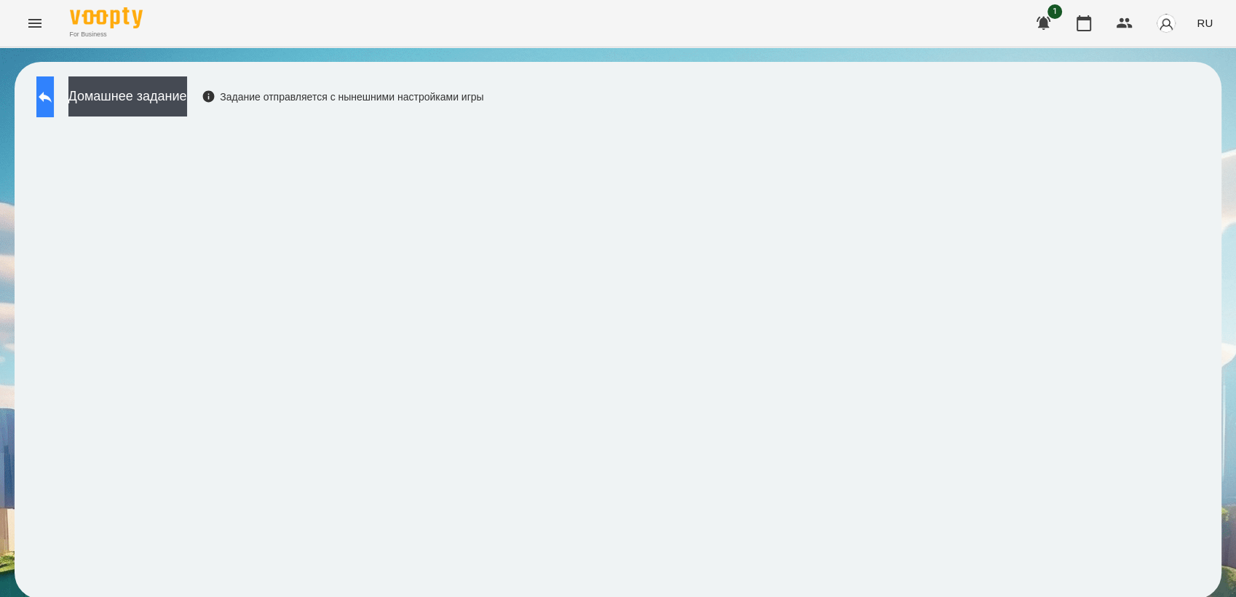
click at [54, 95] on icon at bounding box center [44, 96] width 17 height 17
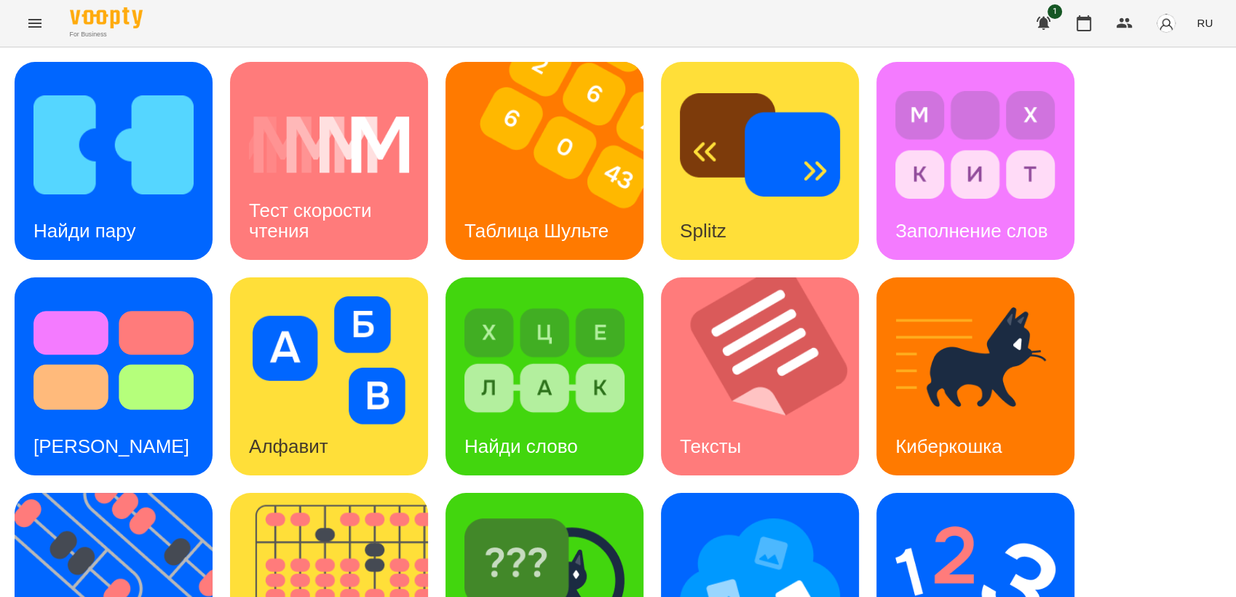
scroll to position [323, 0]
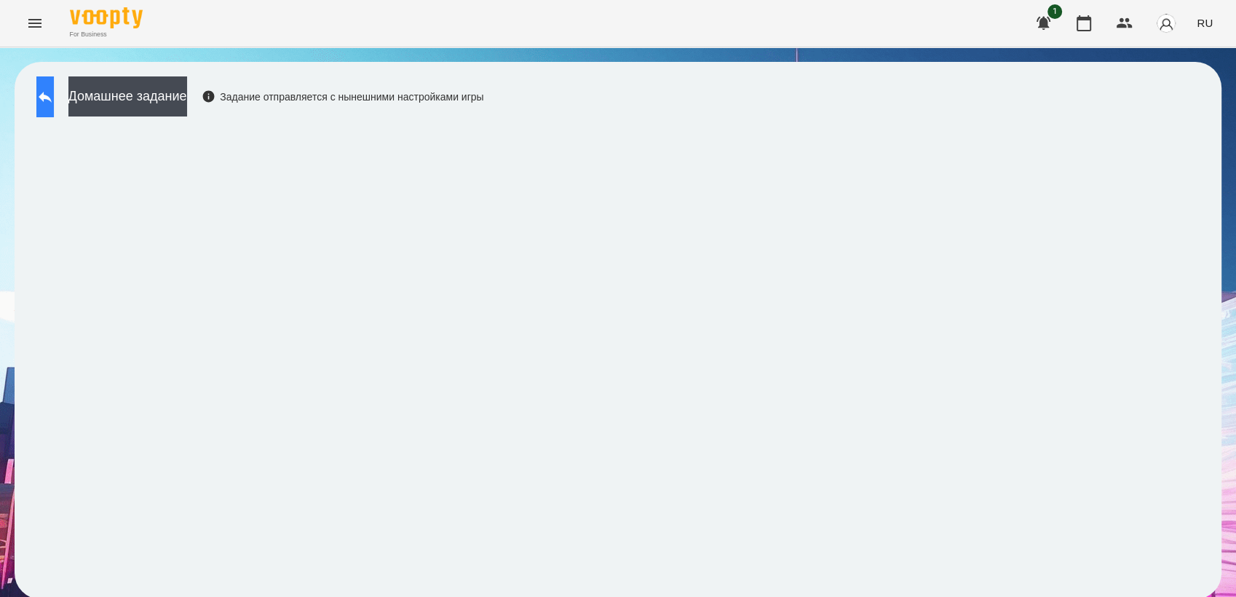
click at [54, 90] on icon at bounding box center [44, 96] width 17 height 17
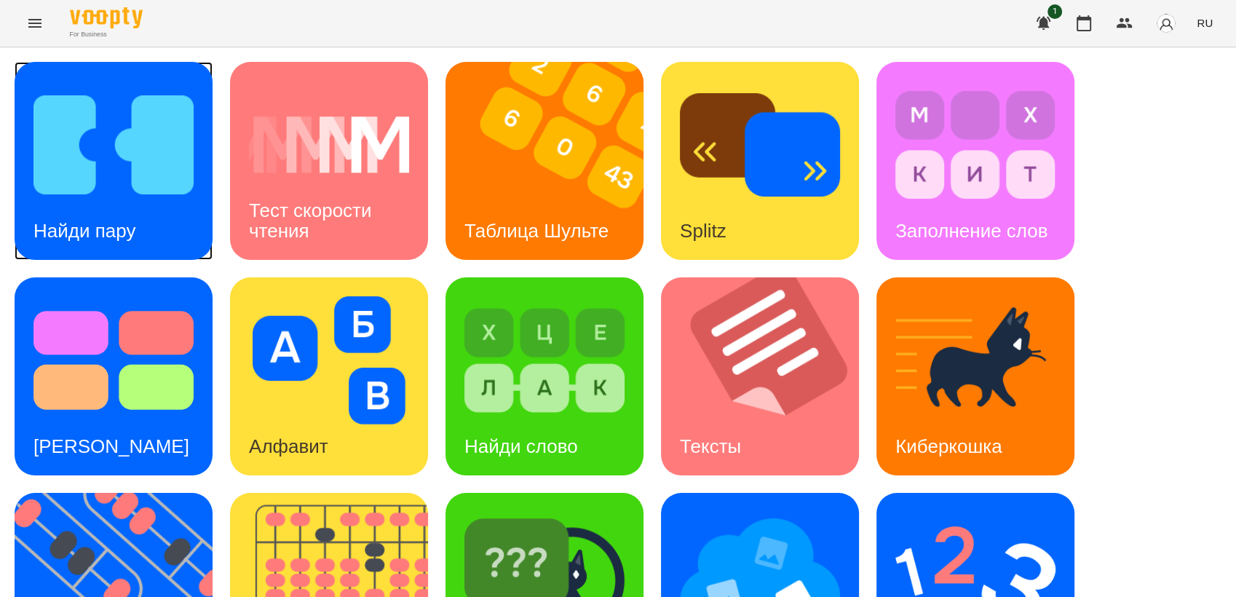
click at [95, 181] on img at bounding box center [113, 145] width 160 height 128
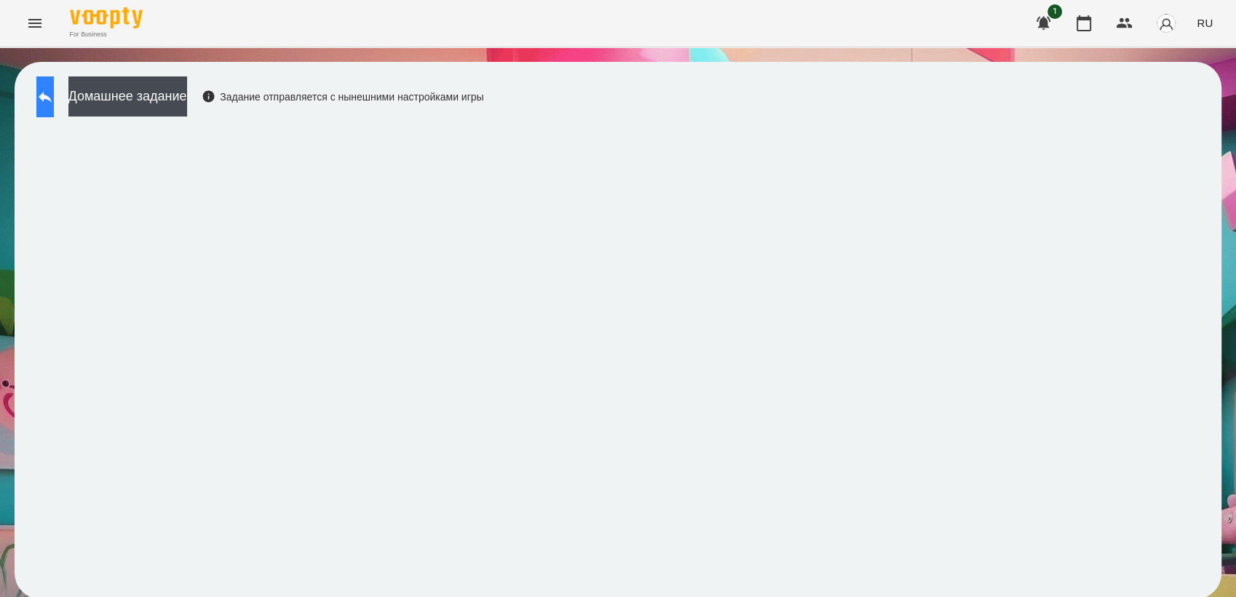
click at [54, 92] on button at bounding box center [44, 96] width 17 height 41
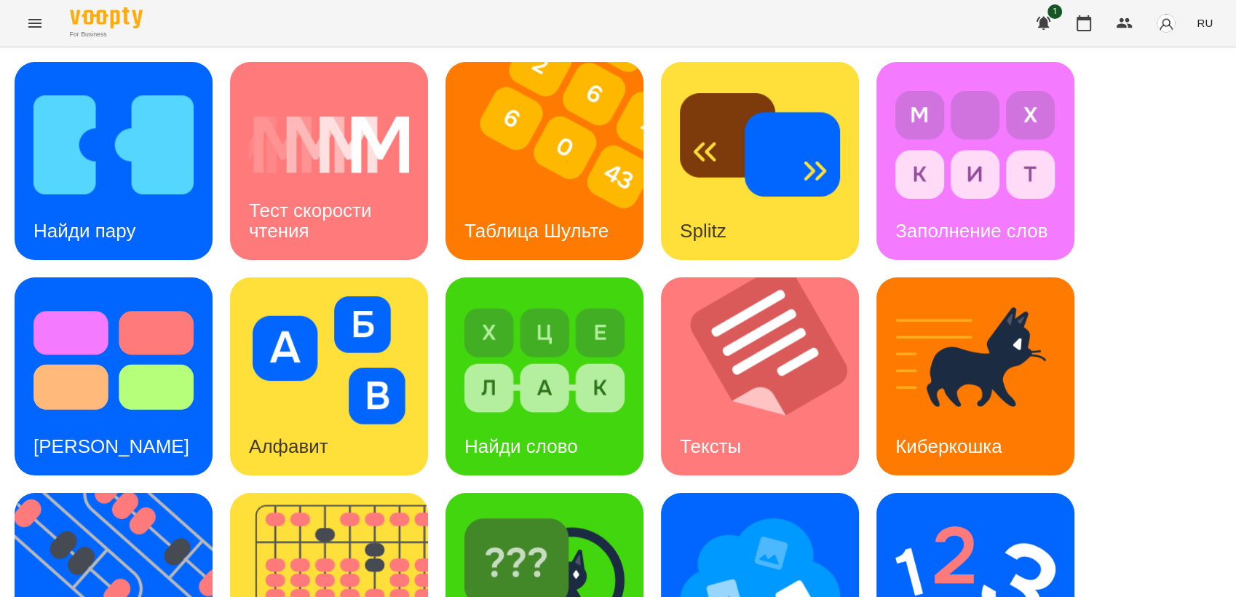
scroll to position [323, 0]
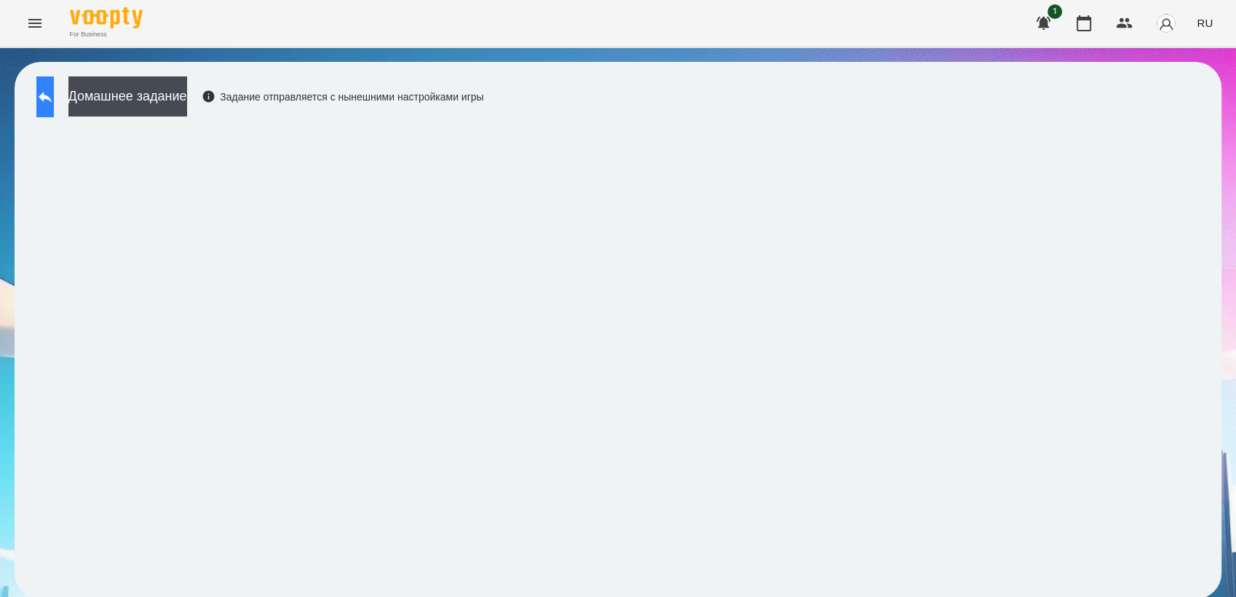
click at [54, 96] on icon at bounding box center [44, 96] width 17 height 17
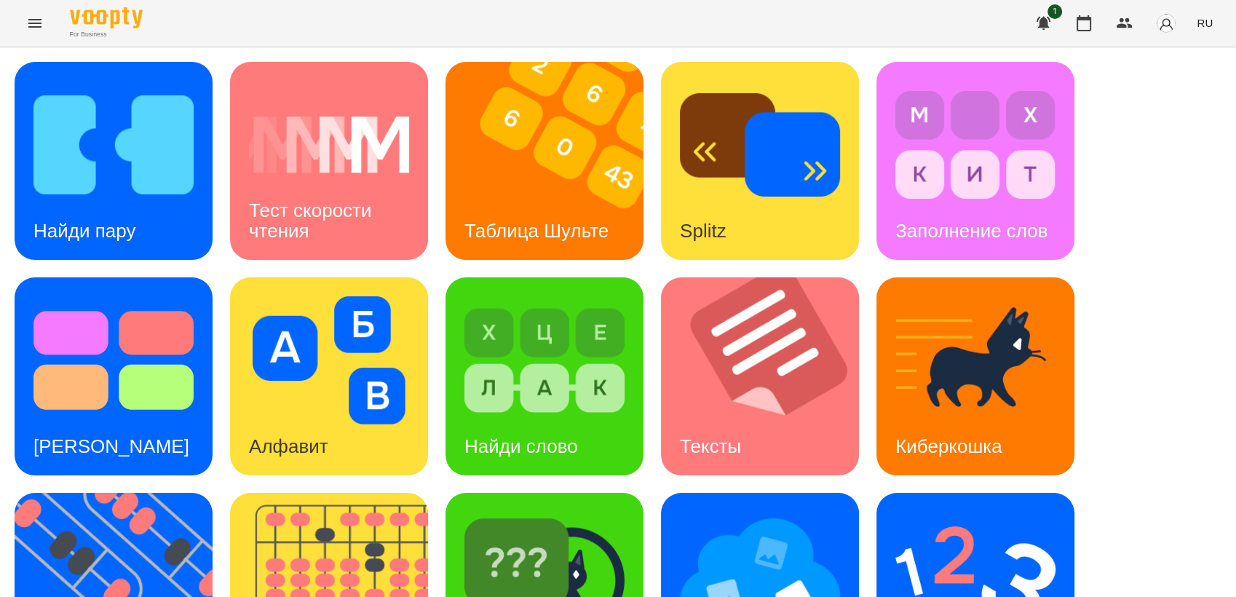
scroll to position [323, 0]
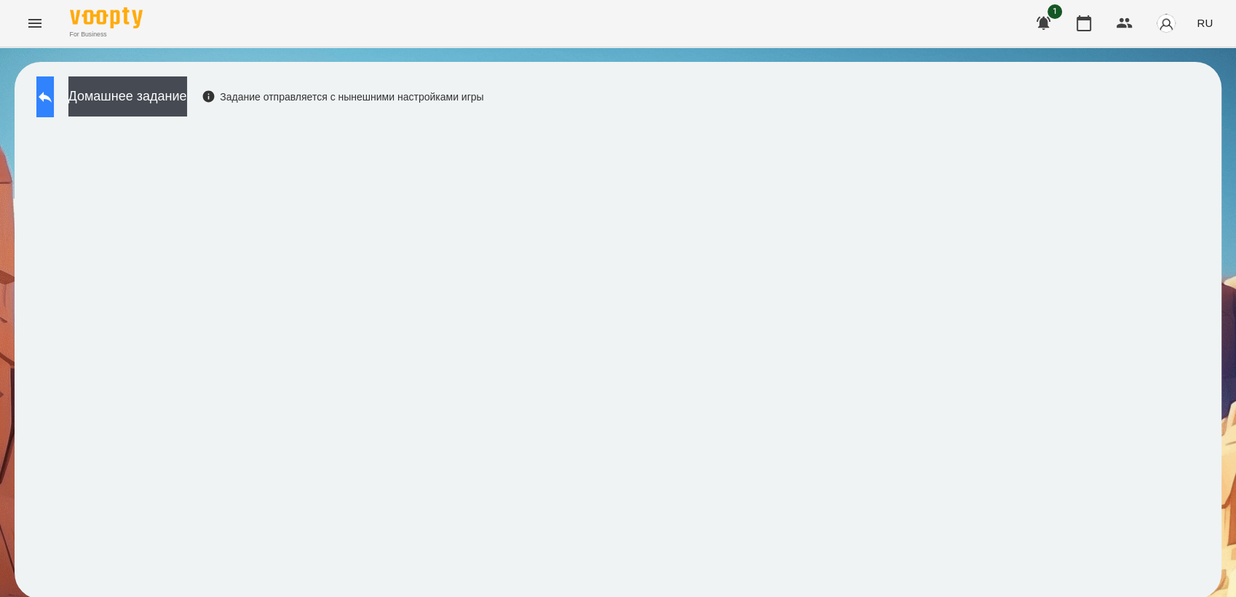
click at [54, 86] on button at bounding box center [44, 96] width 17 height 41
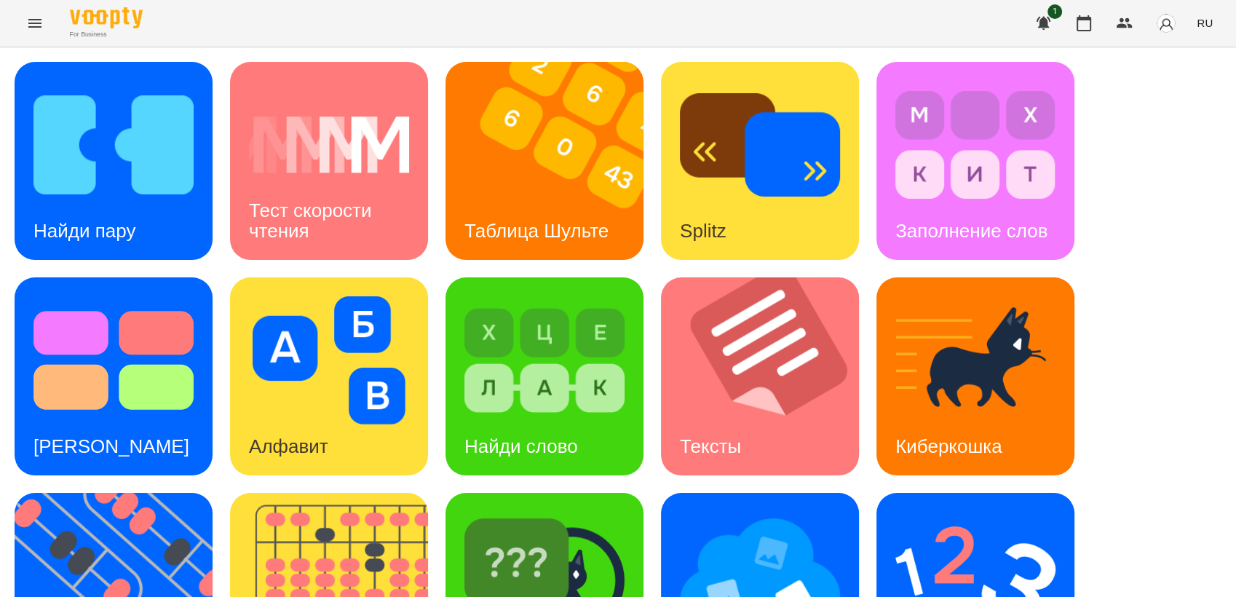
scroll to position [323, 0]
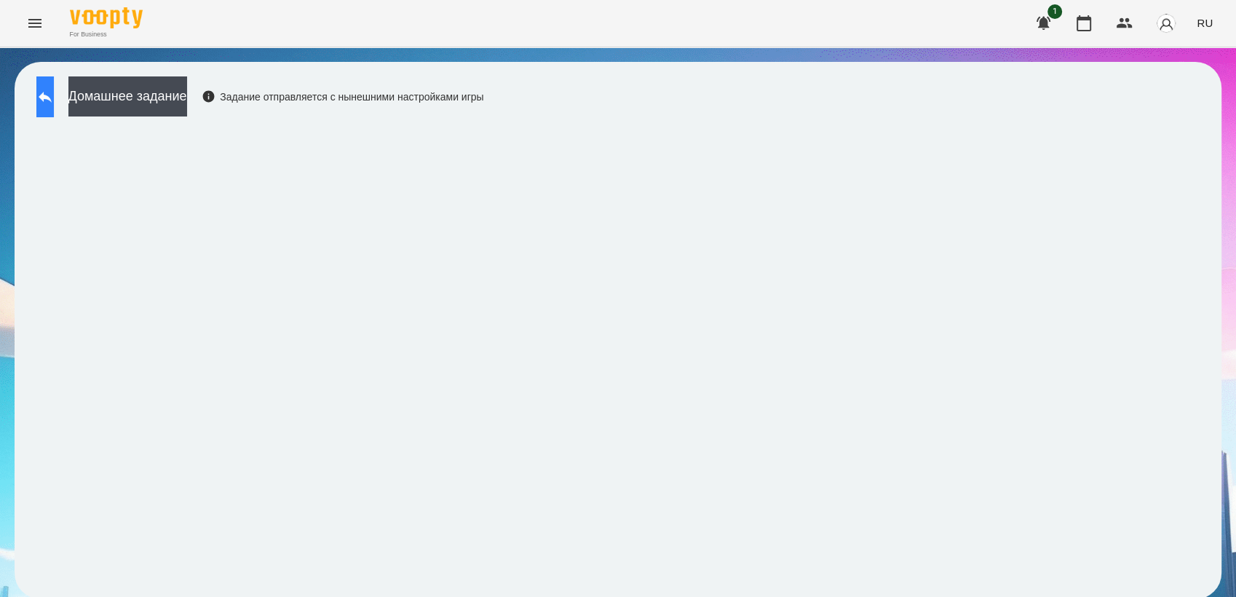
click at [52, 97] on icon at bounding box center [44, 96] width 17 height 17
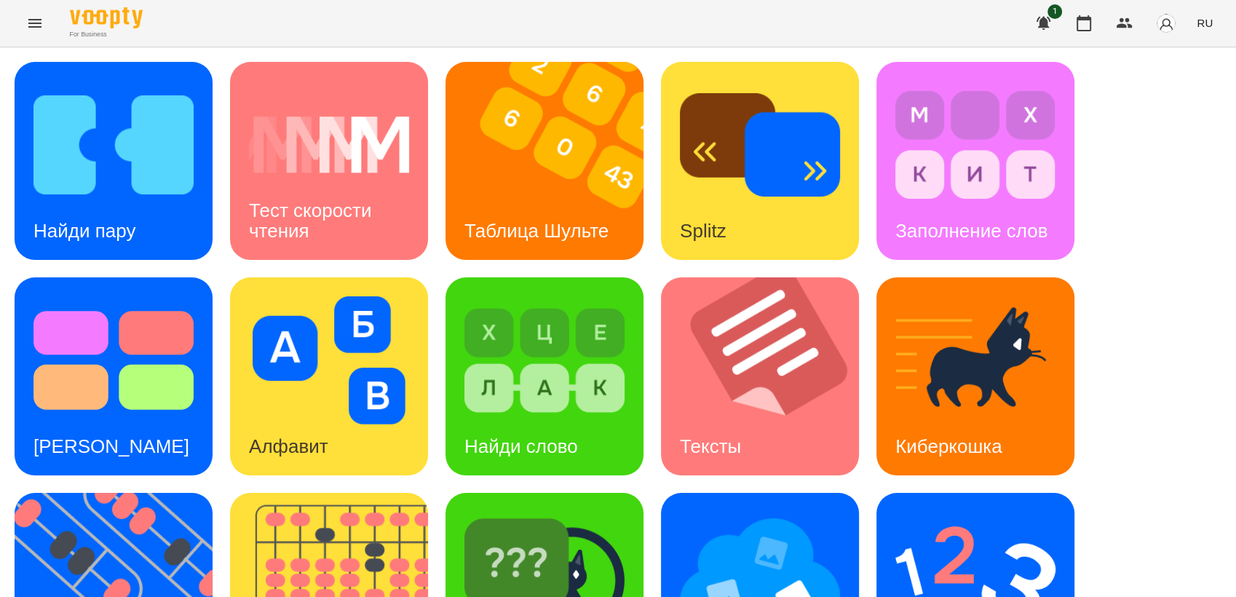
scroll to position [242, 0]
click at [802, 512] on img at bounding box center [760, 576] width 160 height 128
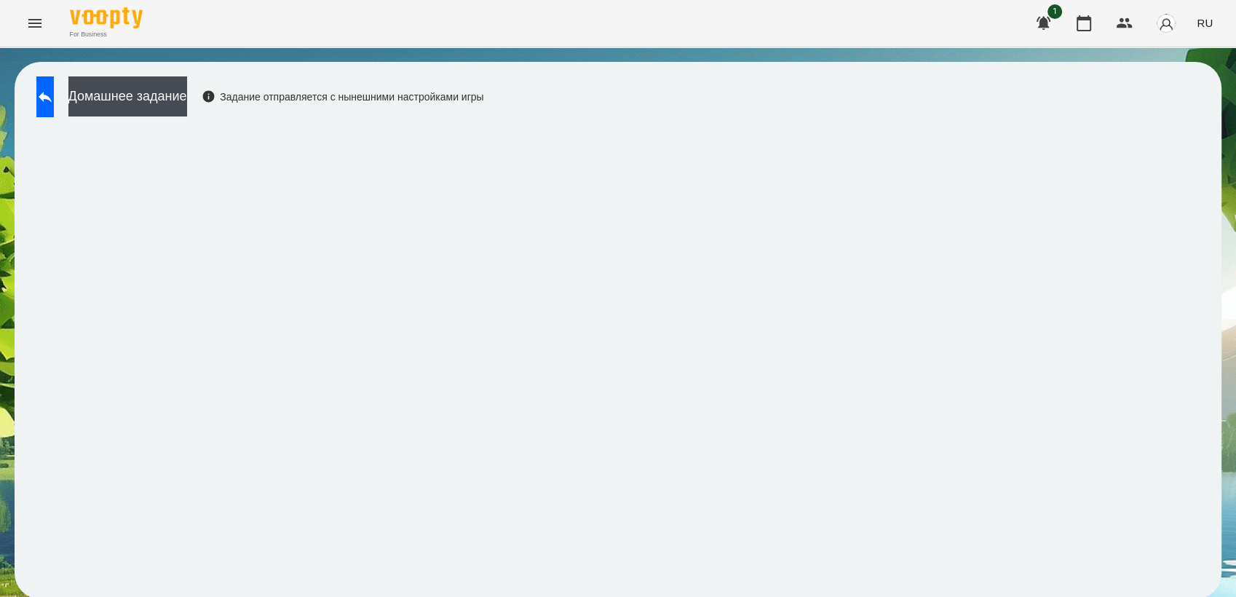
click at [30, 15] on button "Menu" at bounding box center [34, 23] width 35 height 35
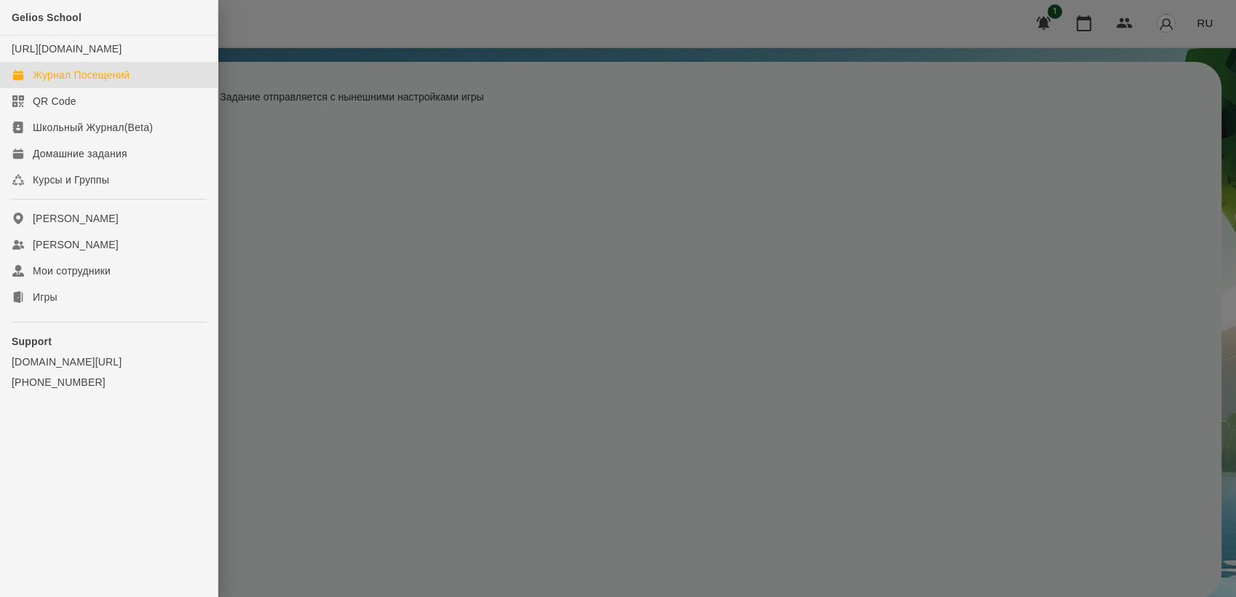
click at [64, 82] on div "Журнал Посещений" at bounding box center [81, 75] width 97 height 15
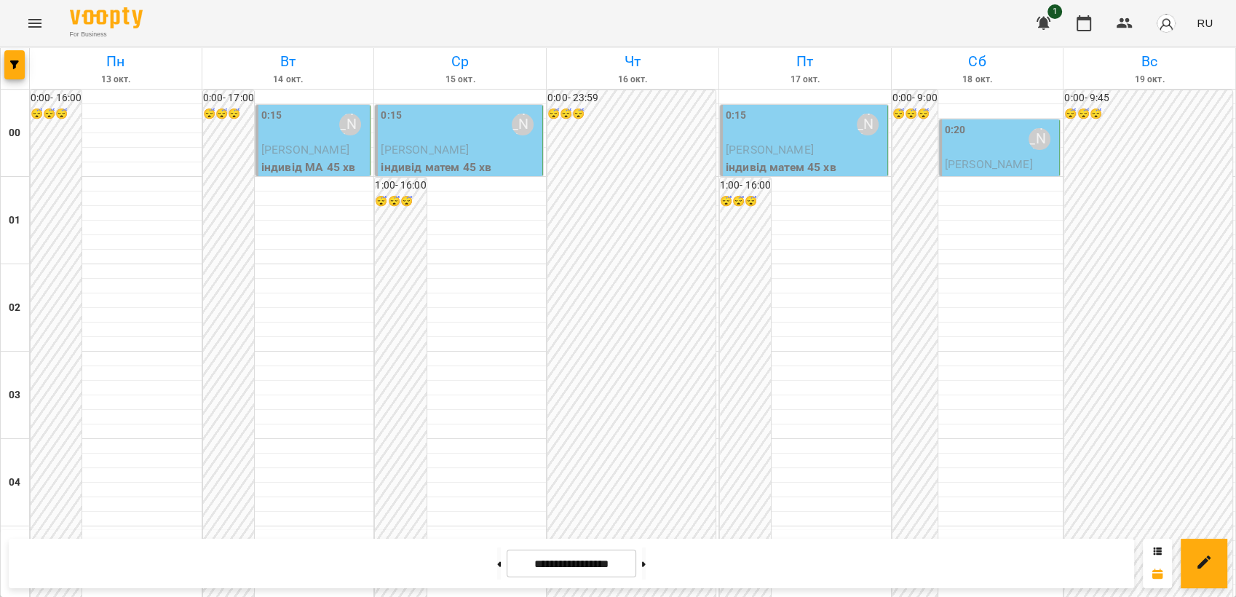
scroll to position [1537, 0]
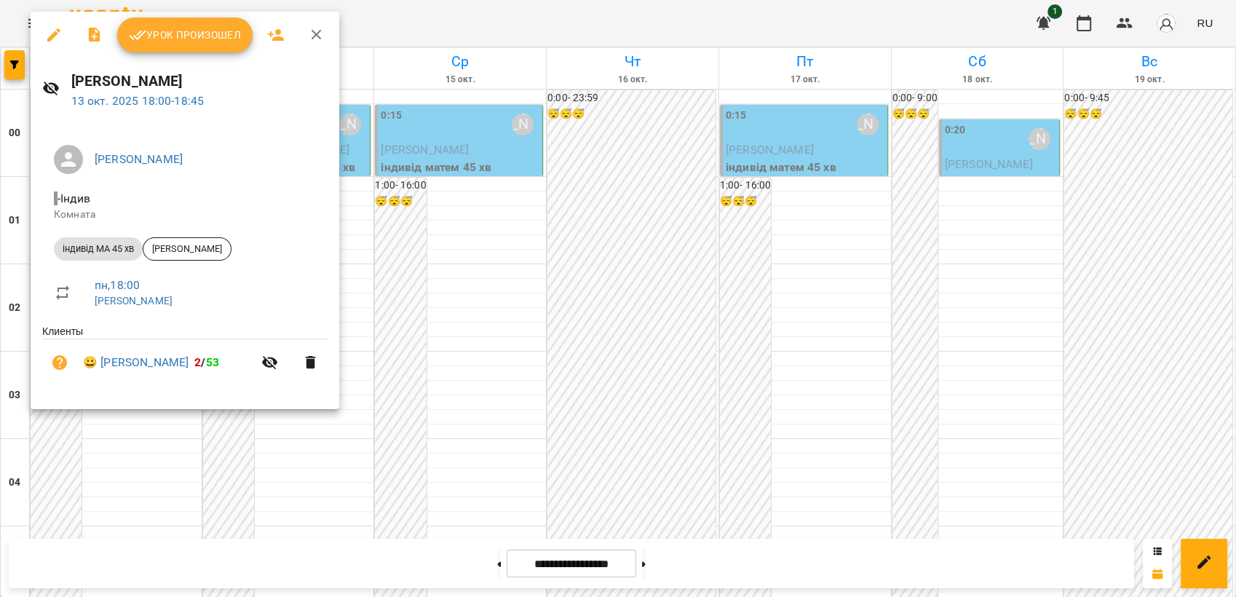
click at [177, 32] on span "Урок произошел" at bounding box center [185, 34] width 112 height 17
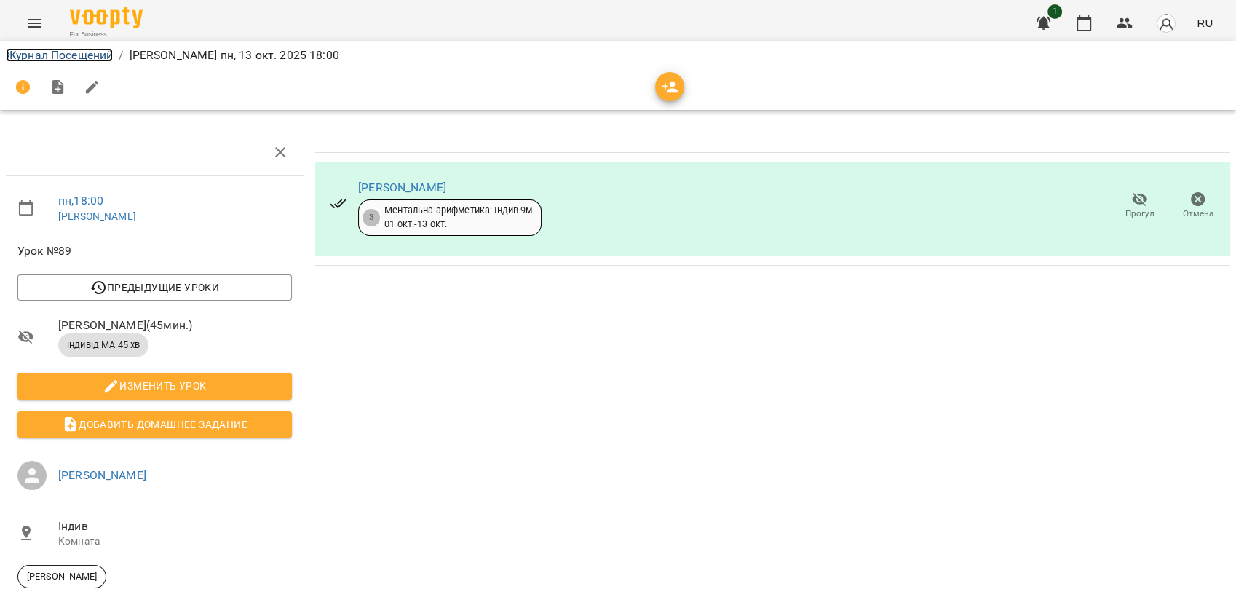
click at [70, 56] on link "Журнал Посещений" at bounding box center [59, 55] width 107 height 14
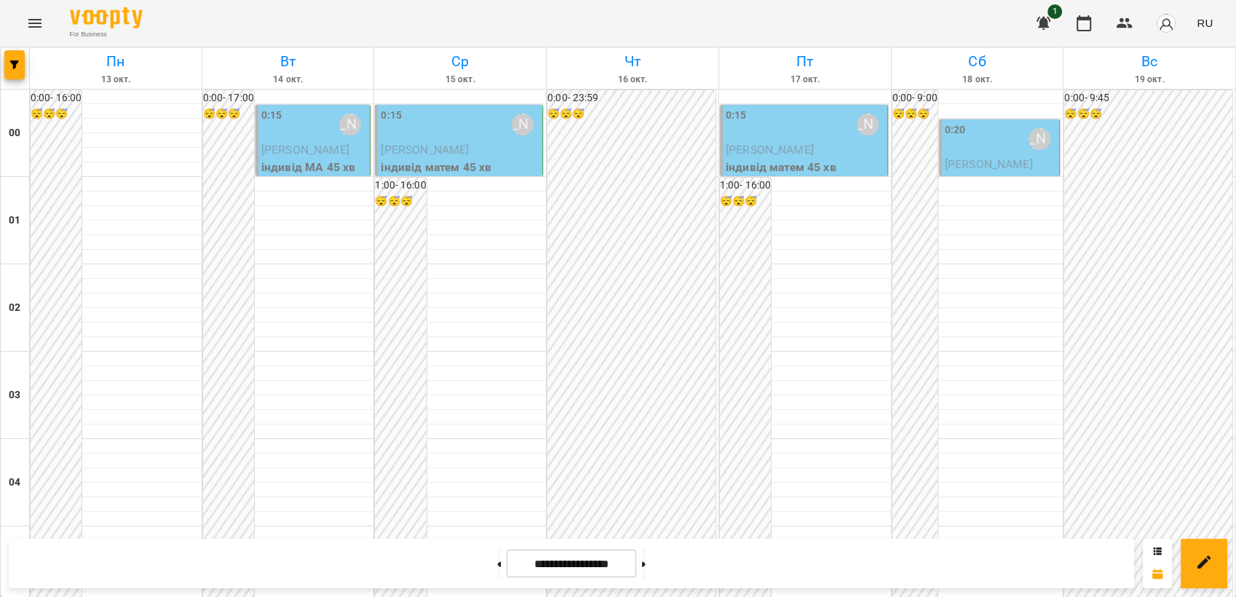
scroll to position [1456, 0]
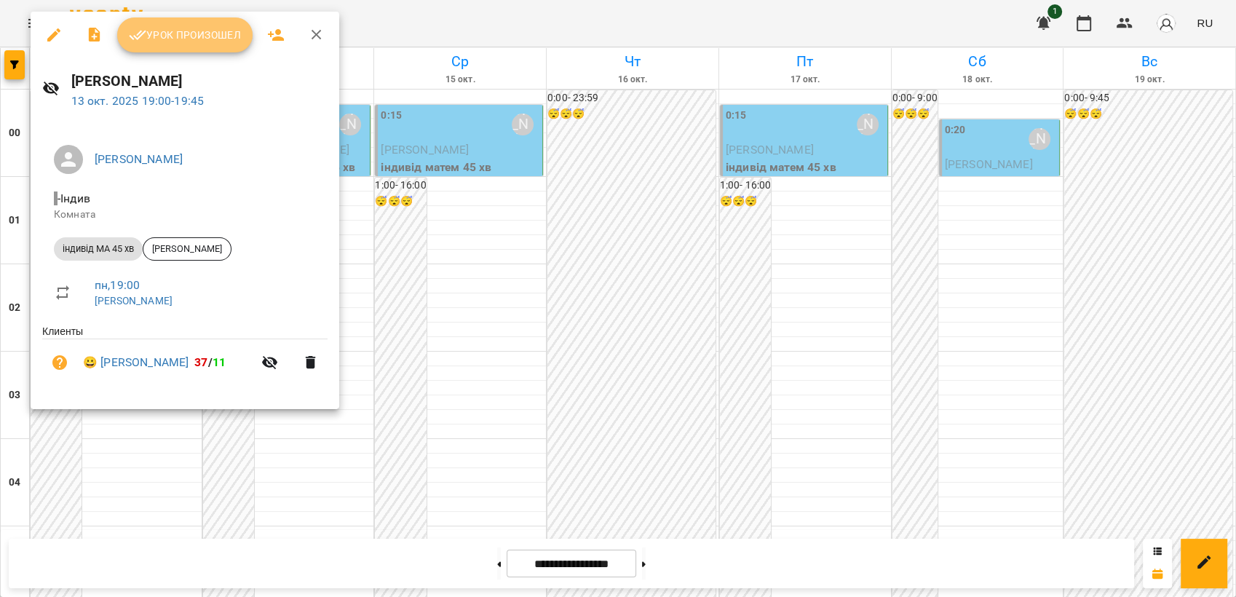
click at [173, 41] on span "Урок произошел" at bounding box center [185, 34] width 112 height 17
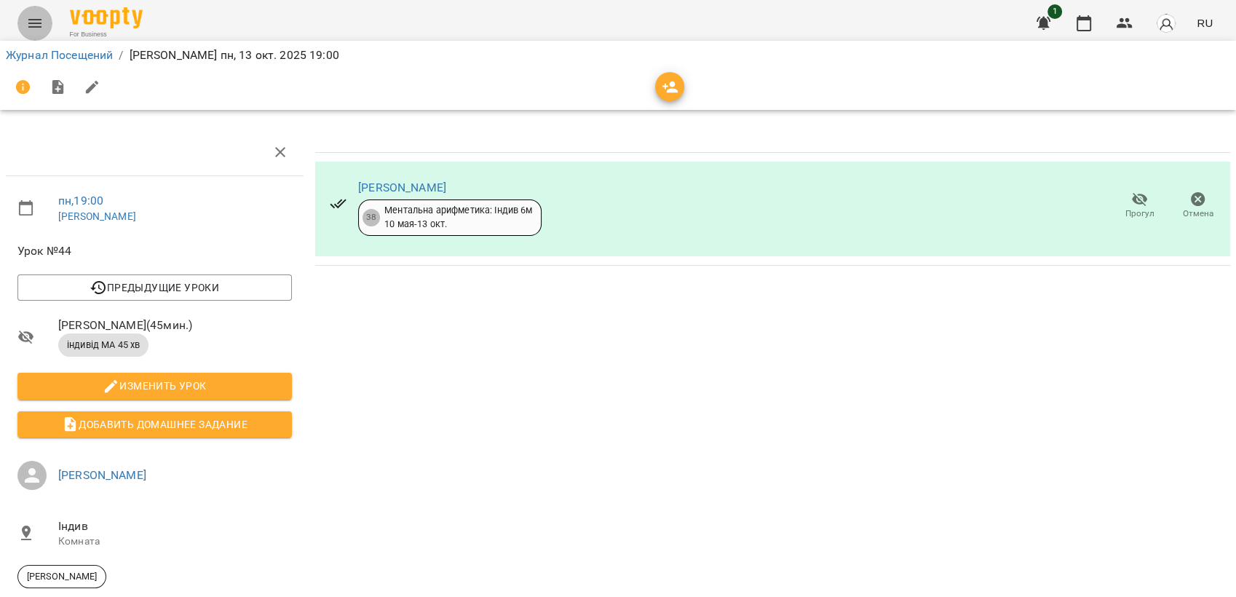
click at [37, 24] on icon "Menu" at bounding box center [34, 23] width 17 height 17
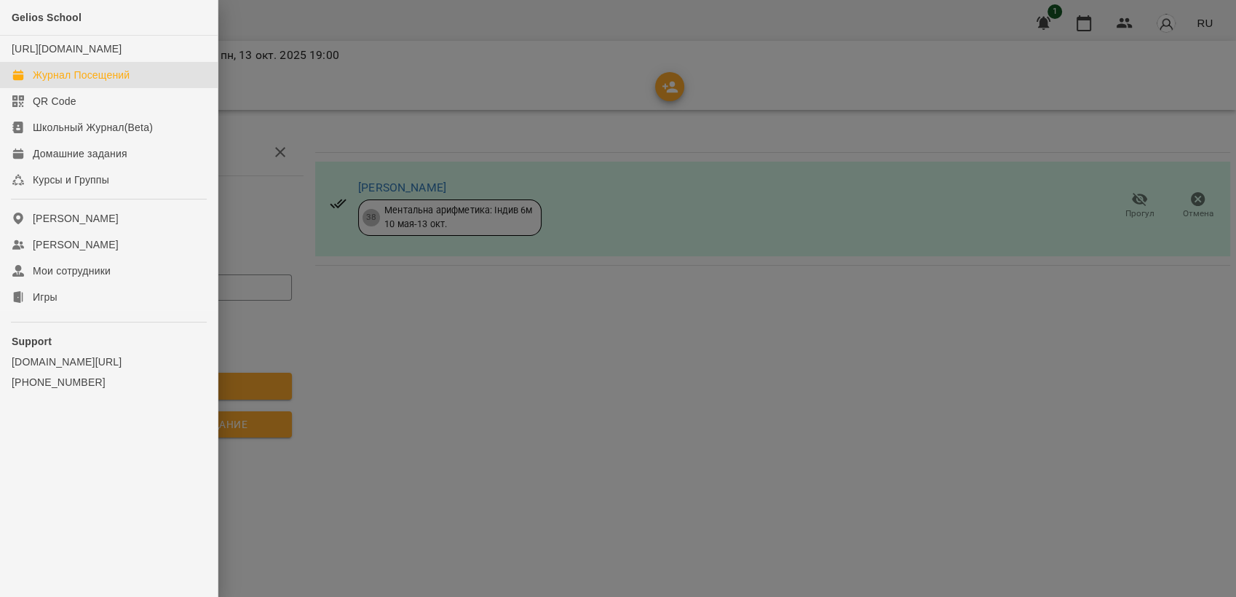
click at [87, 82] on div "Журнал Посещений" at bounding box center [81, 75] width 97 height 15
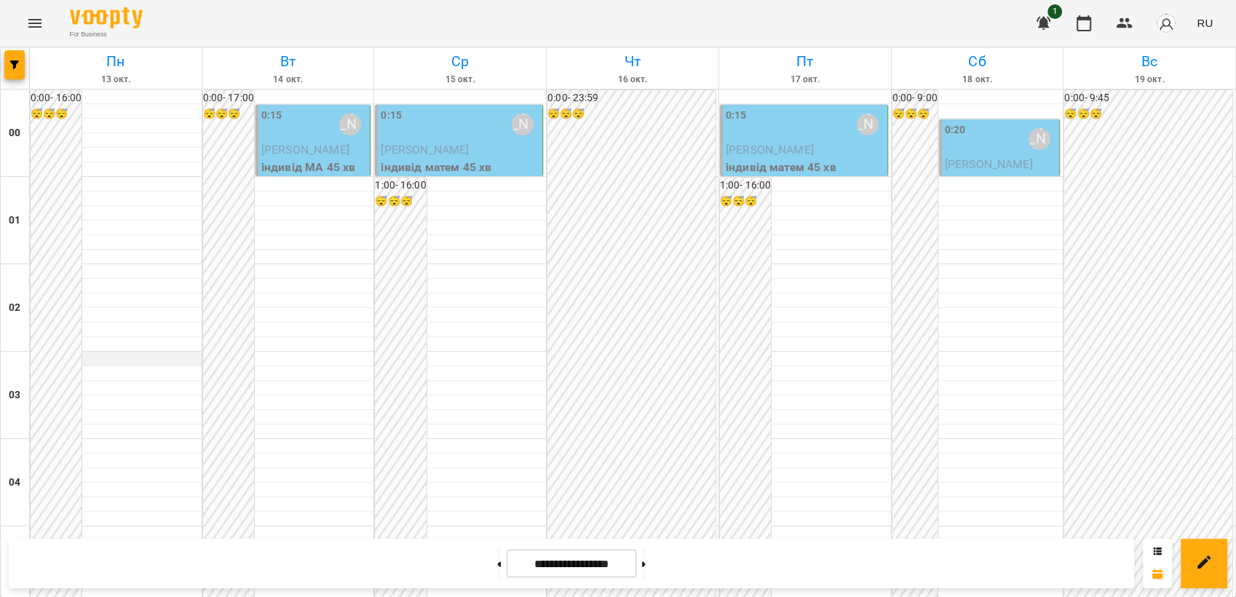
scroll to position [1618, 0]
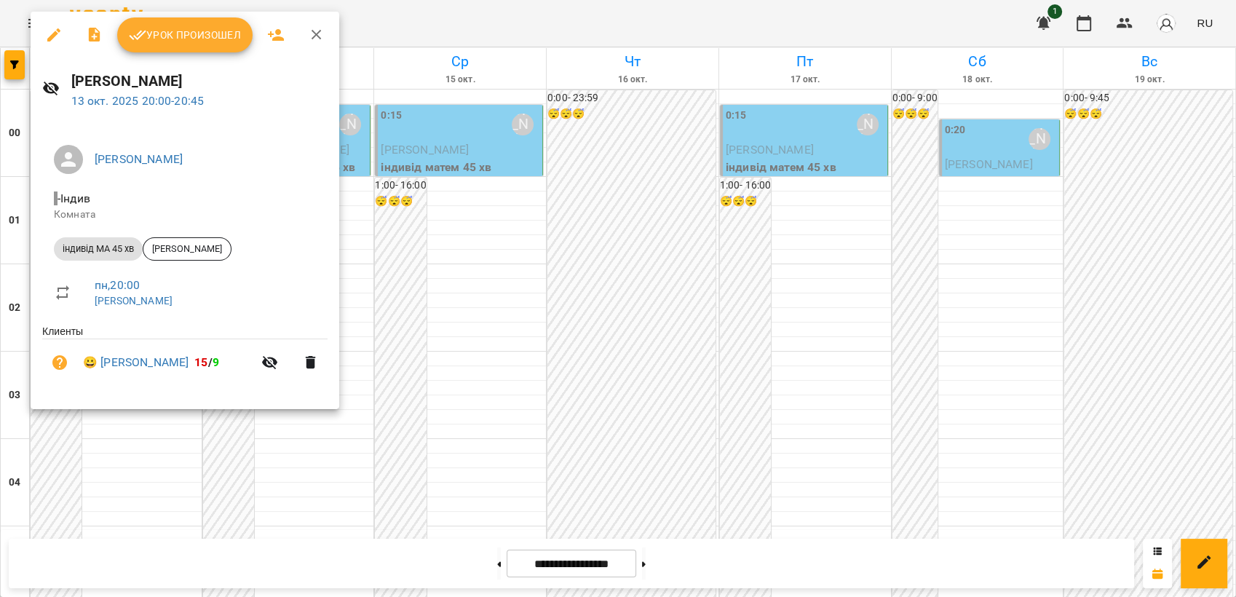
click at [189, 26] on span "Урок произошел" at bounding box center [185, 34] width 112 height 17
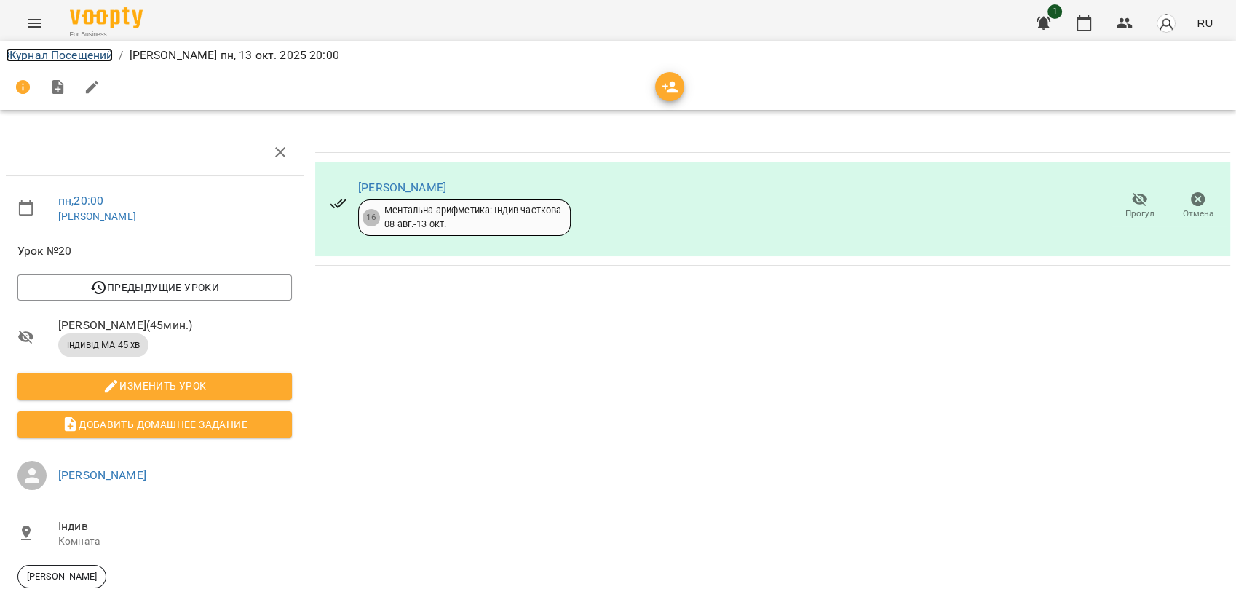
click at [56, 60] on link "Журнал Посещений" at bounding box center [59, 55] width 107 height 14
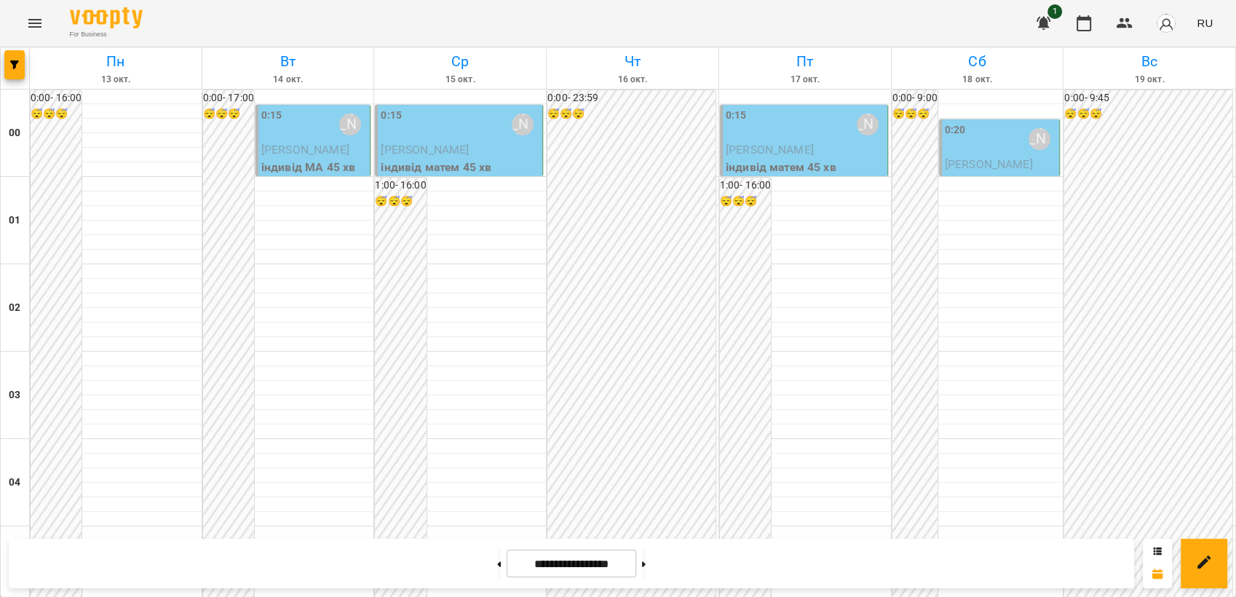
scroll to position [360, 0]
